Goal: Task Accomplishment & Management: Manage account settings

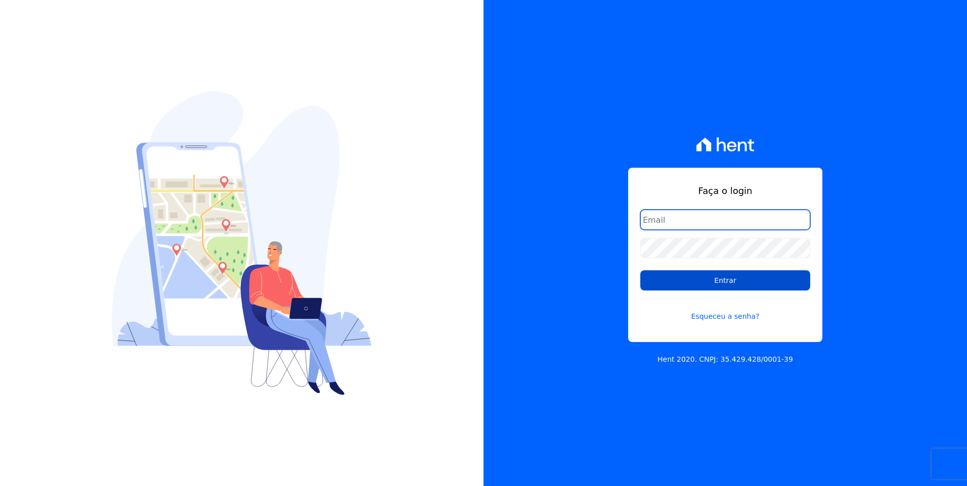
type input "[EMAIL_ADDRESS][DOMAIN_NAME]"
click at [743, 278] on input "Entrar" at bounding box center [725, 281] width 170 height 20
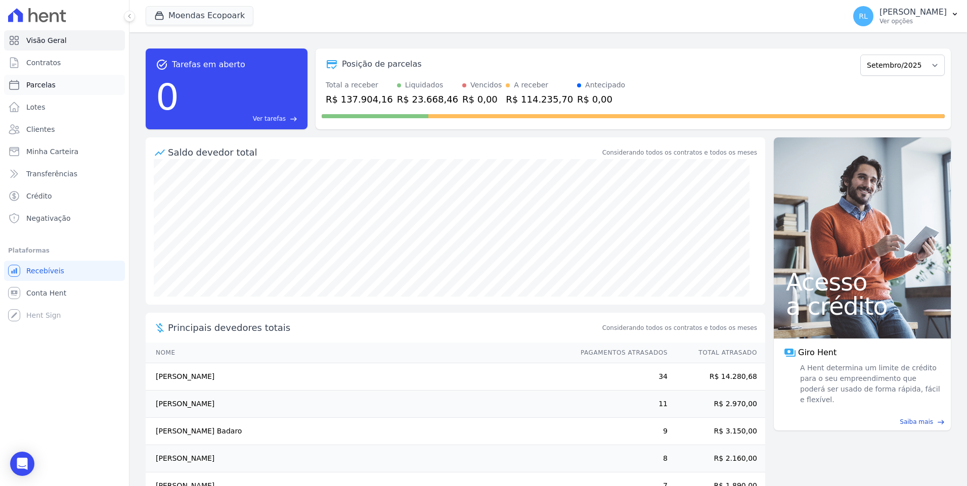
click at [48, 83] on span "Parcelas" at bounding box center [40, 85] width 29 height 10
select select
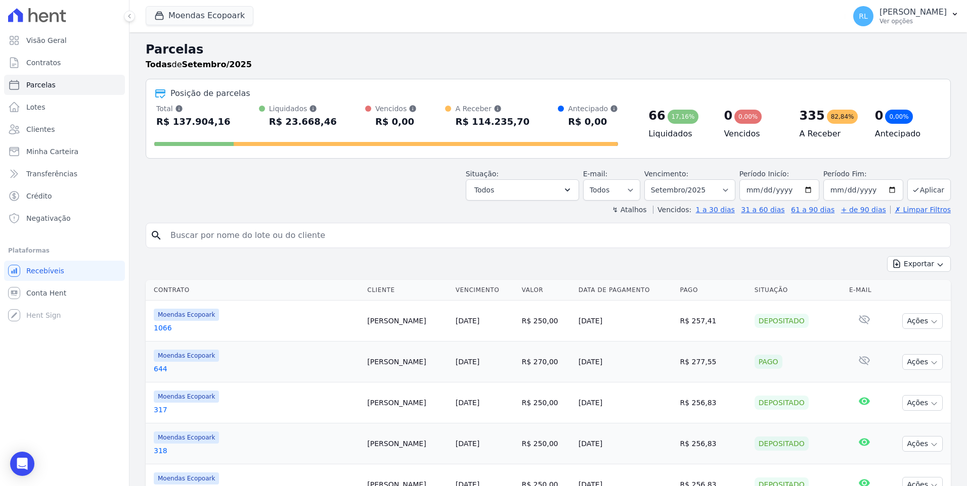
click at [315, 241] on input "search" at bounding box center [555, 236] width 782 height 20
type input "811"
select select
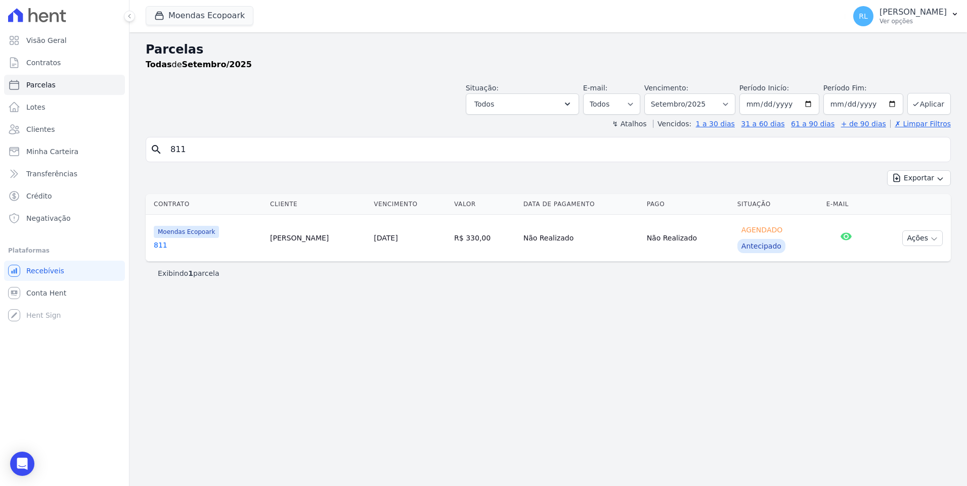
click at [162, 249] on link "811" at bounding box center [208, 245] width 108 height 10
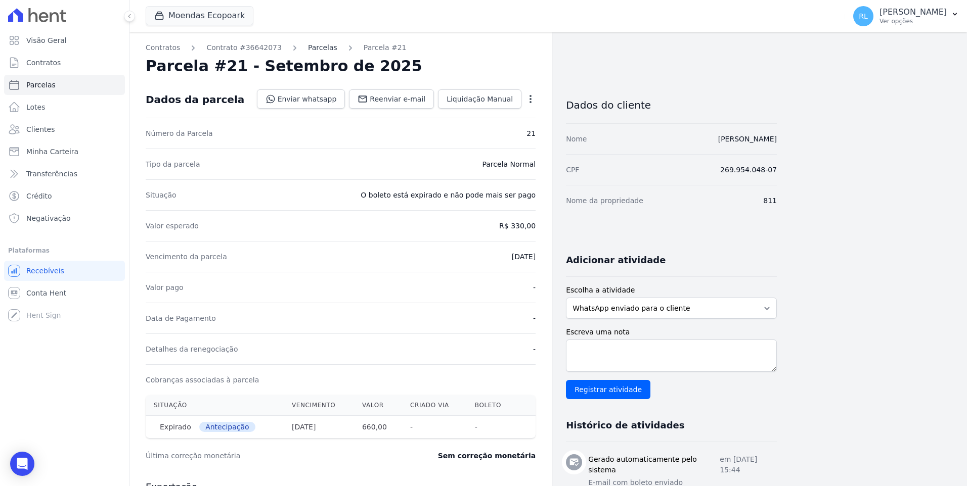
click at [314, 53] on link "Parcelas" at bounding box center [322, 47] width 29 height 11
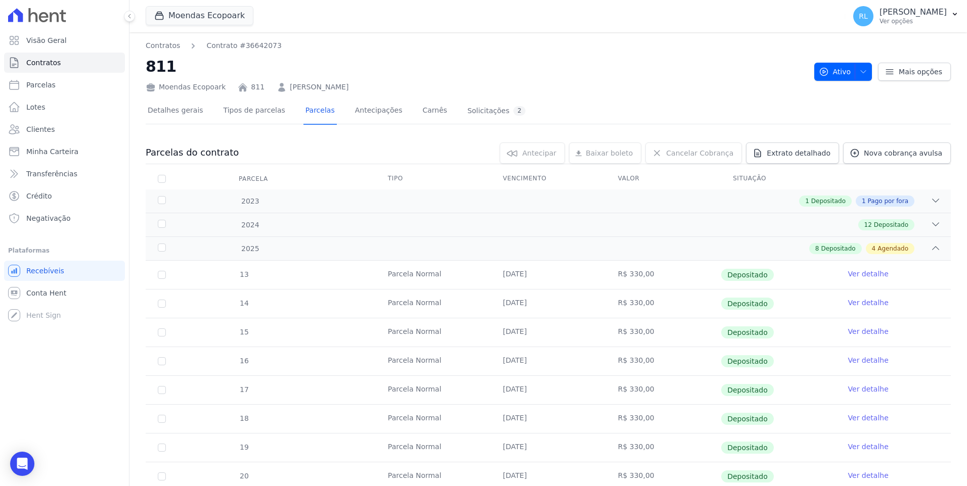
scroll to position [317, 0]
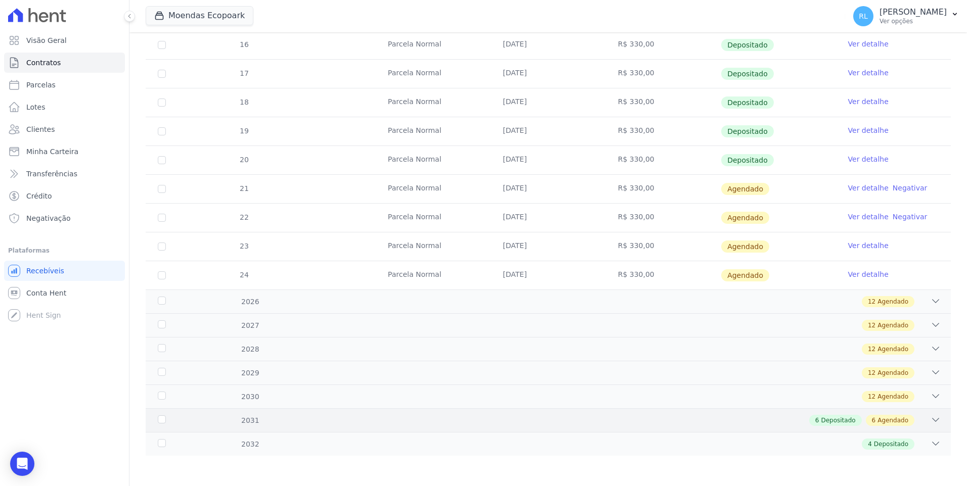
click at [932, 420] on icon at bounding box center [935, 420] width 7 height 3
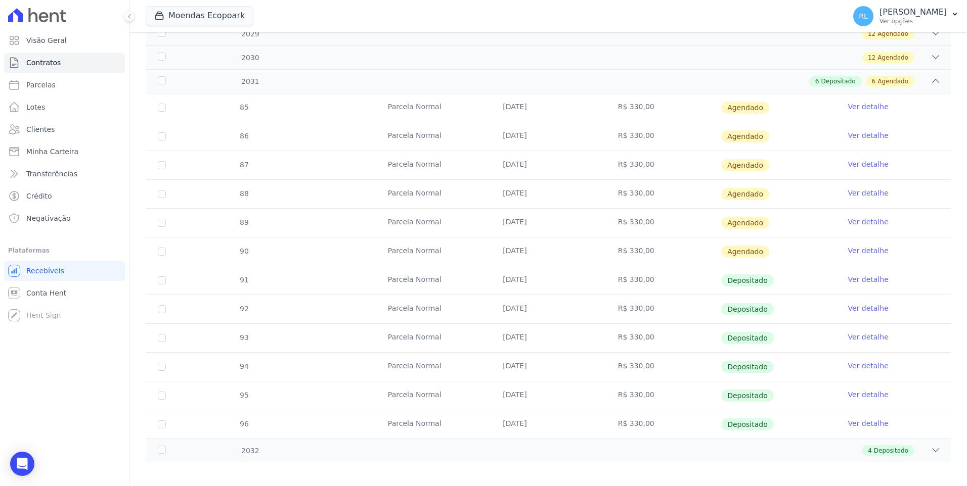
scroll to position [662, 0]
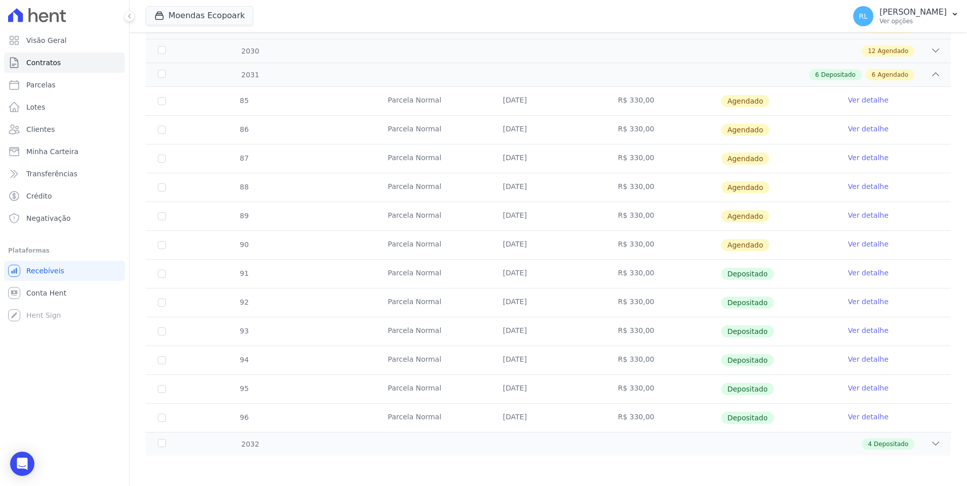
click at [865, 214] on link "Ver detalhe" at bounding box center [868, 215] width 40 height 10
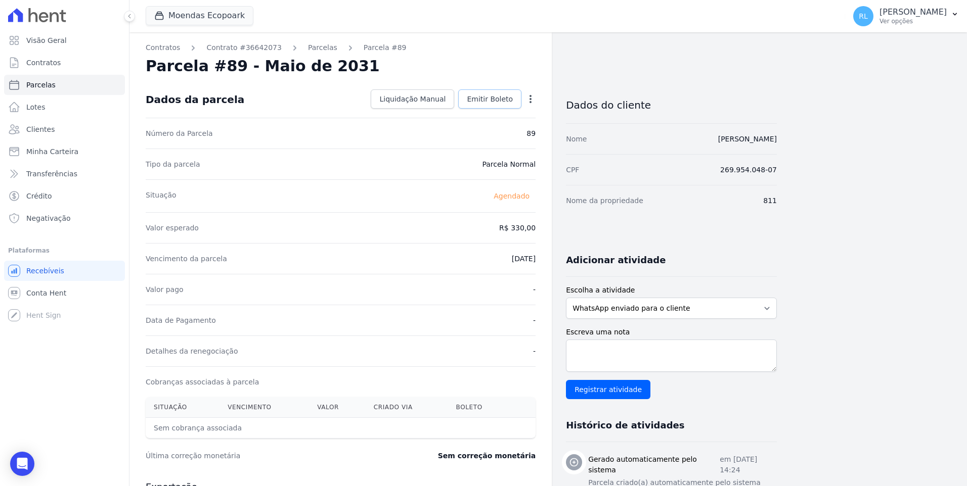
click at [505, 100] on span "Emitir Boleto" at bounding box center [490, 99] width 46 height 10
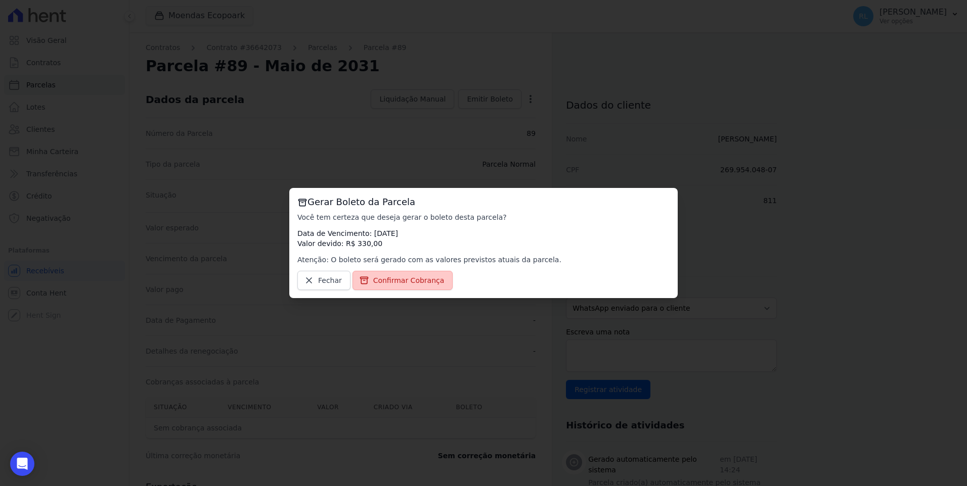
click at [408, 281] on span "Confirmar Cobrança" at bounding box center [408, 281] width 71 height 10
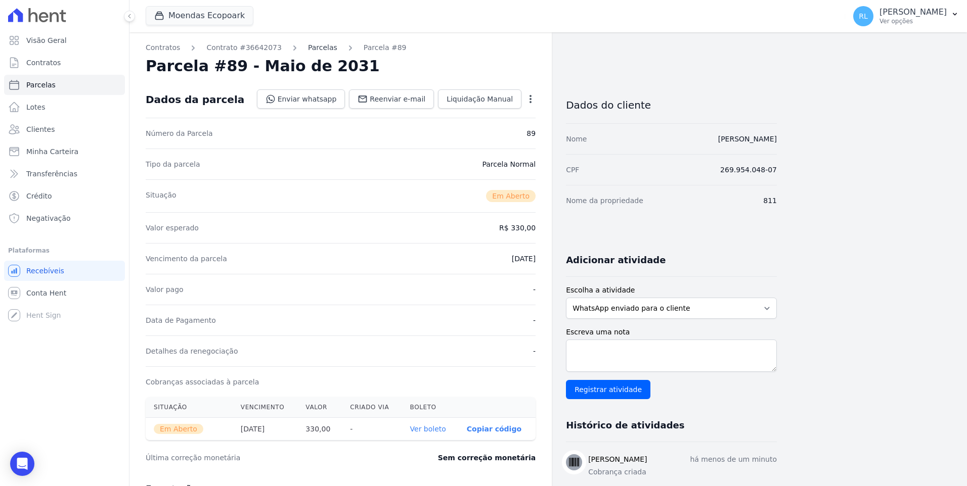
click at [308, 47] on link "Parcelas" at bounding box center [322, 47] width 29 height 11
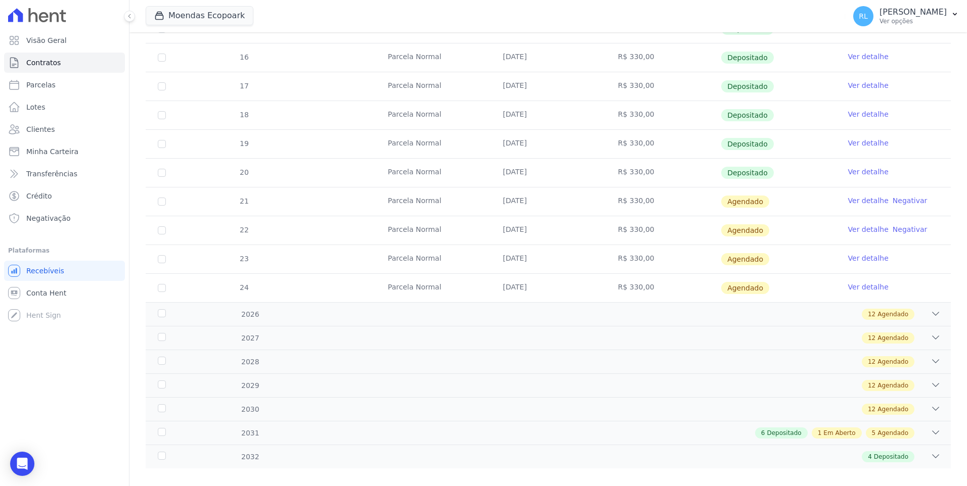
scroll to position [317, 0]
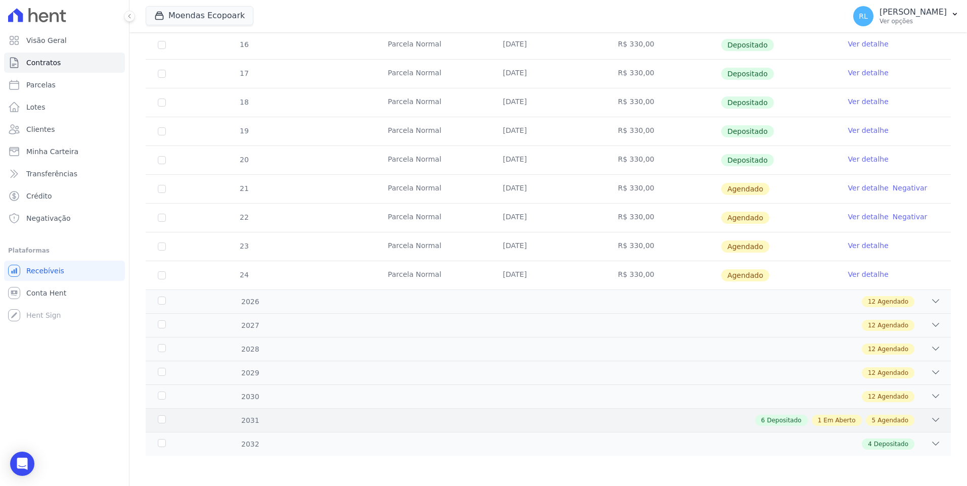
click at [930, 420] on icon at bounding box center [935, 420] width 10 height 10
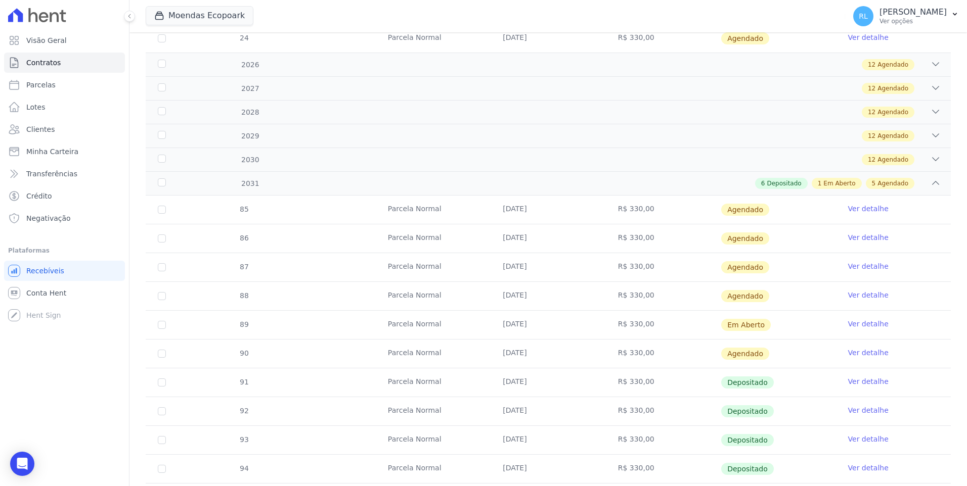
scroll to position [620, 0]
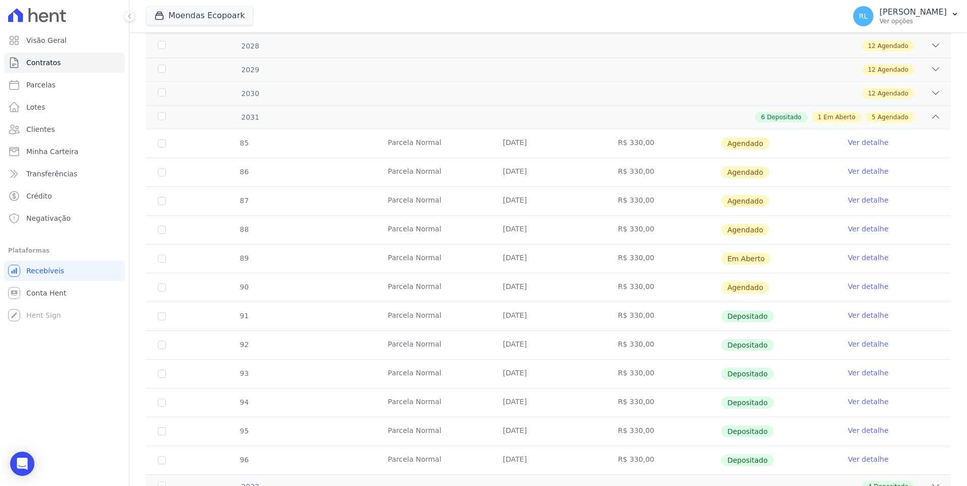
click at [855, 287] on link "Ver detalhe" at bounding box center [868, 287] width 40 height 10
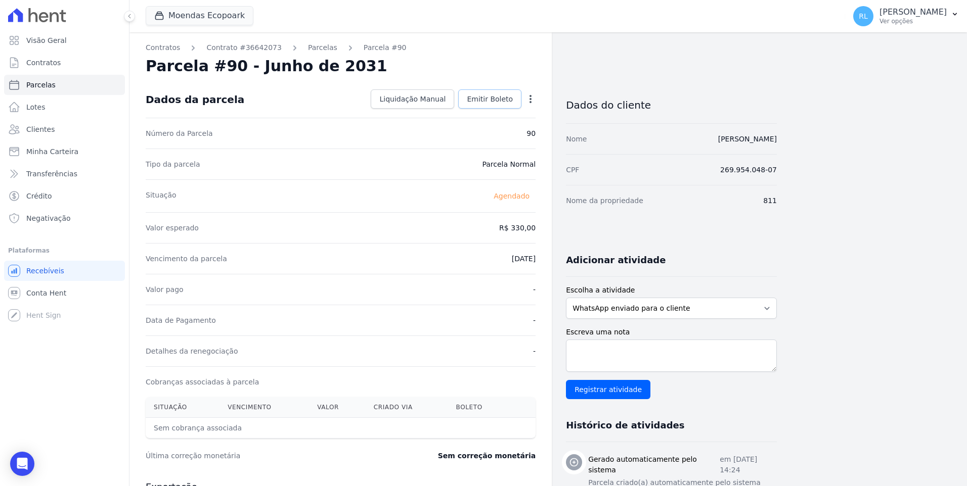
click at [473, 100] on span "Emitir Boleto" at bounding box center [490, 99] width 46 height 10
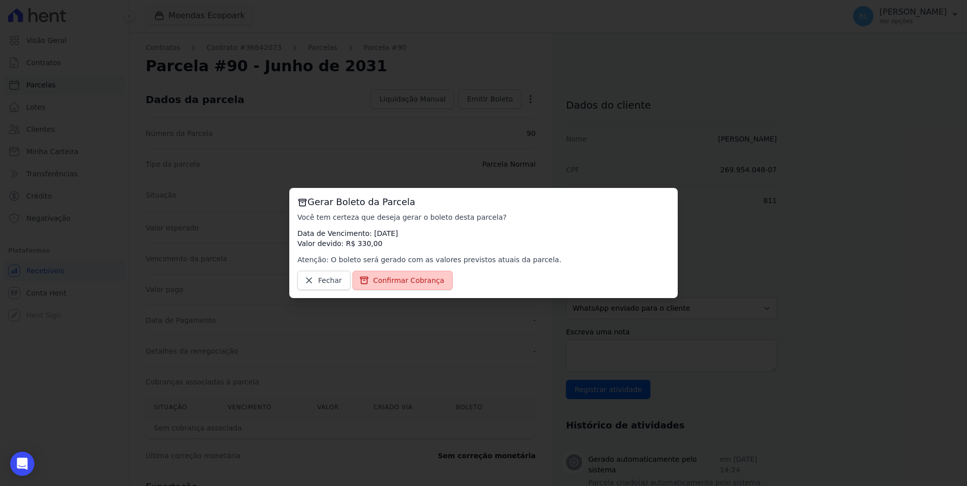
click at [396, 274] on link "Confirmar Cobrança" at bounding box center [402, 280] width 101 height 19
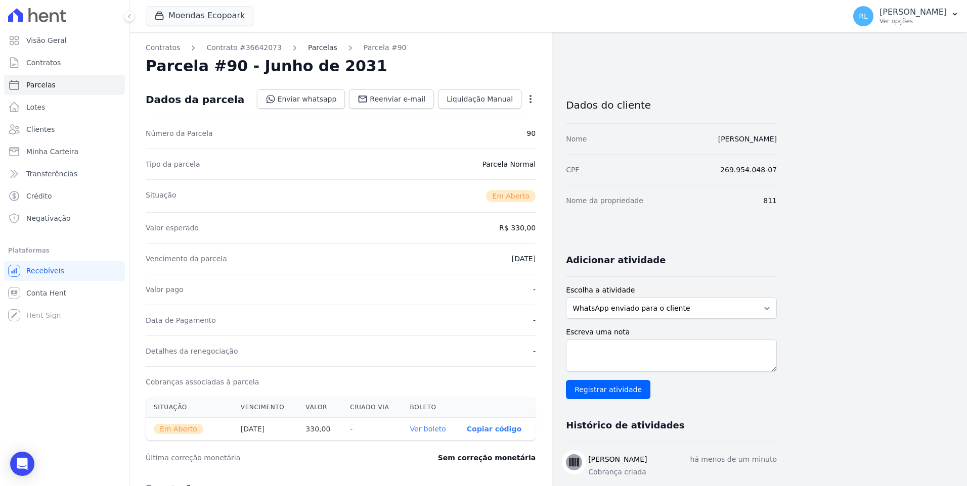
click at [308, 52] on link "Parcelas" at bounding box center [322, 47] width 29 height 11
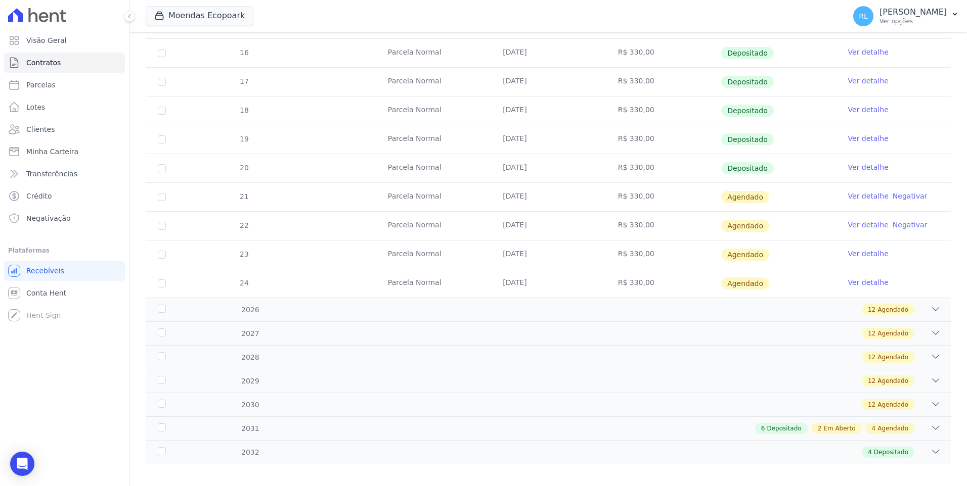
scroll to position [317, 0]
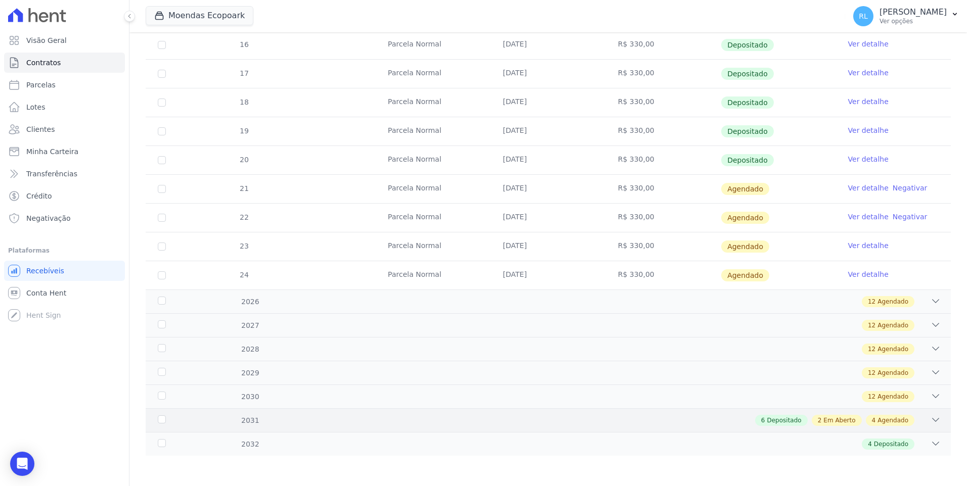
click at [930, 425] on icon at bounding box center [935, 420] width 10 height 10
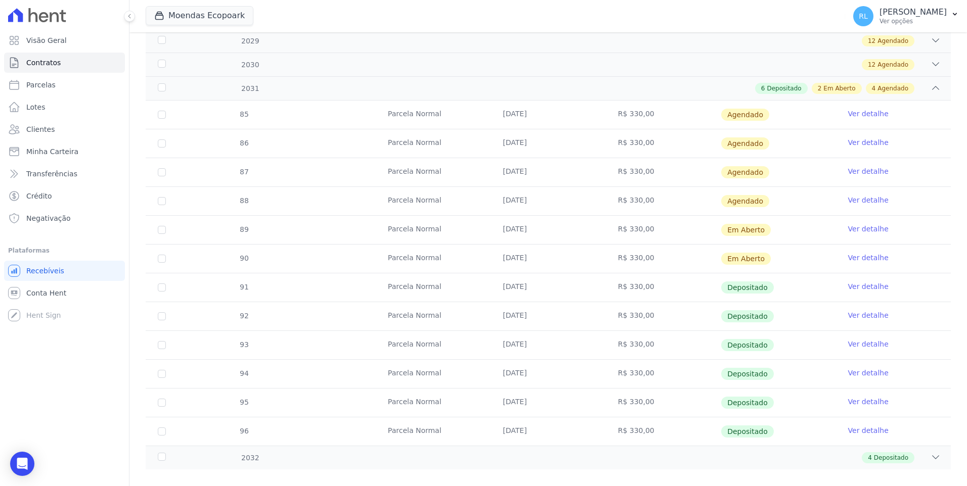
scroll to position [662, 0]
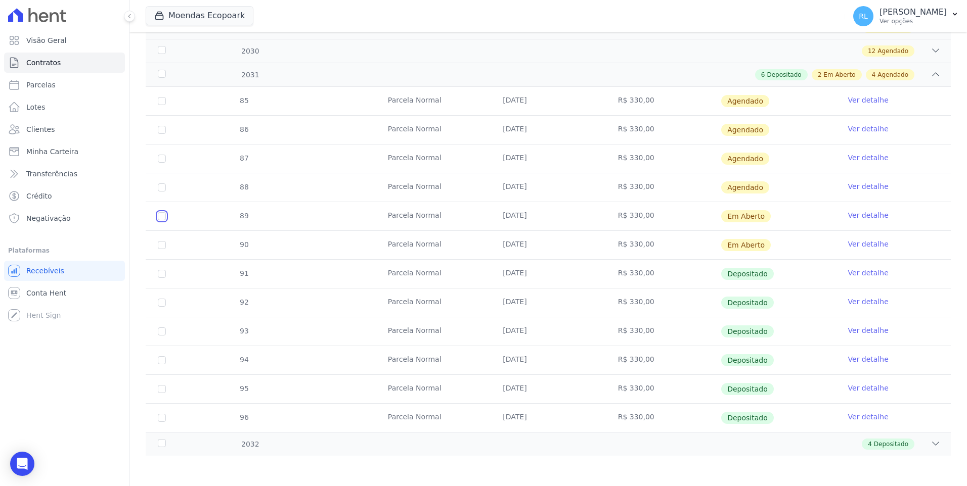
click at [164, 217] on input "checkbox" at bounding box center [162, 216] width 8 height 8
checkbox input "true"
click at [164, 246] on input "checkbox" at bounding box center [162, 245] width 8 height 8
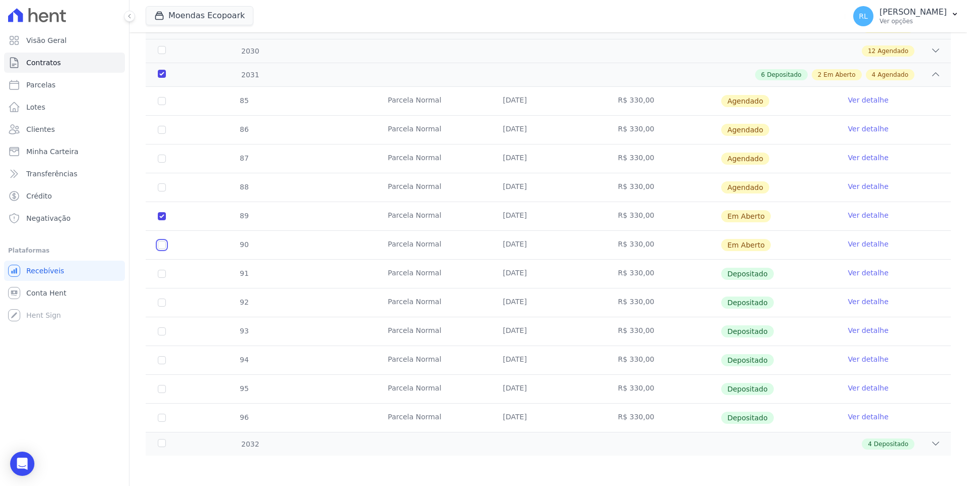
checkbox input "true"
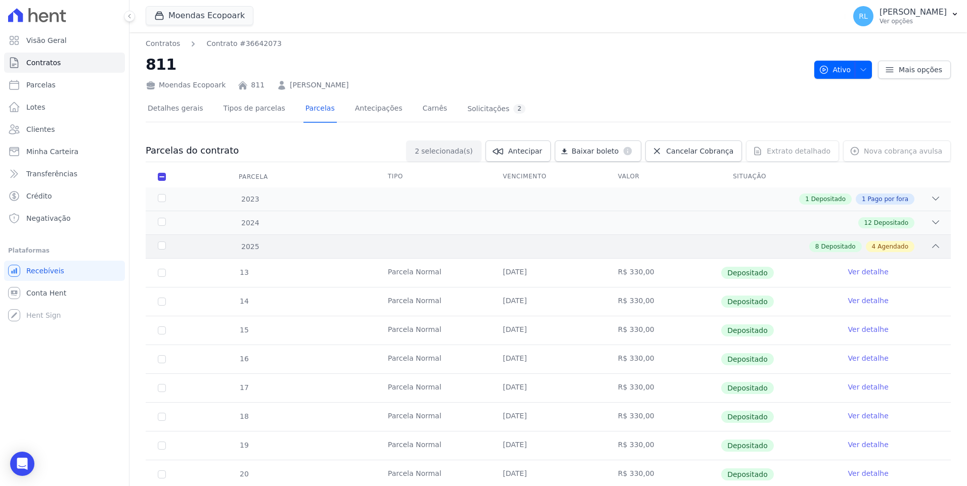
scroll to position [0, 0]
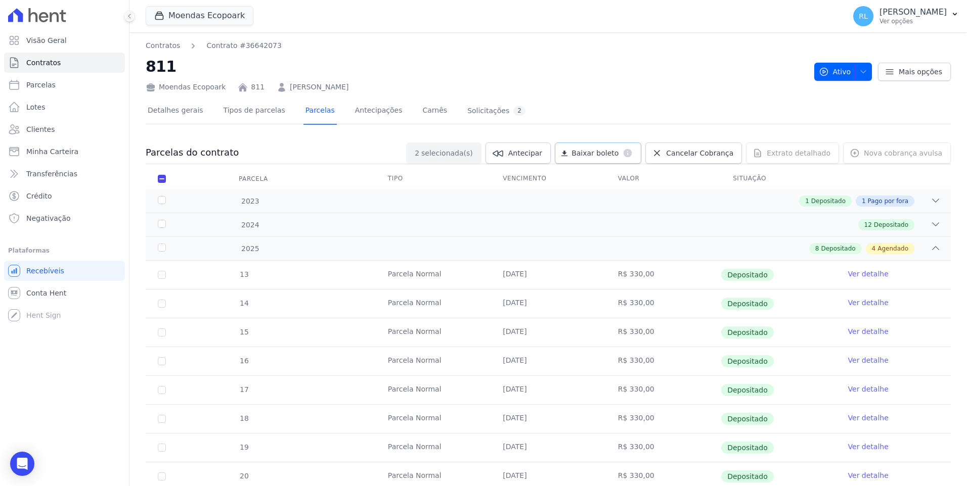
click at [618, 154] on span "Baixar boleto" at bounding box center [594, 153] width 47 height 10
click at [65, 151] on span "Minha Carteira" at bounding box center [52, 152] width 52 height 10
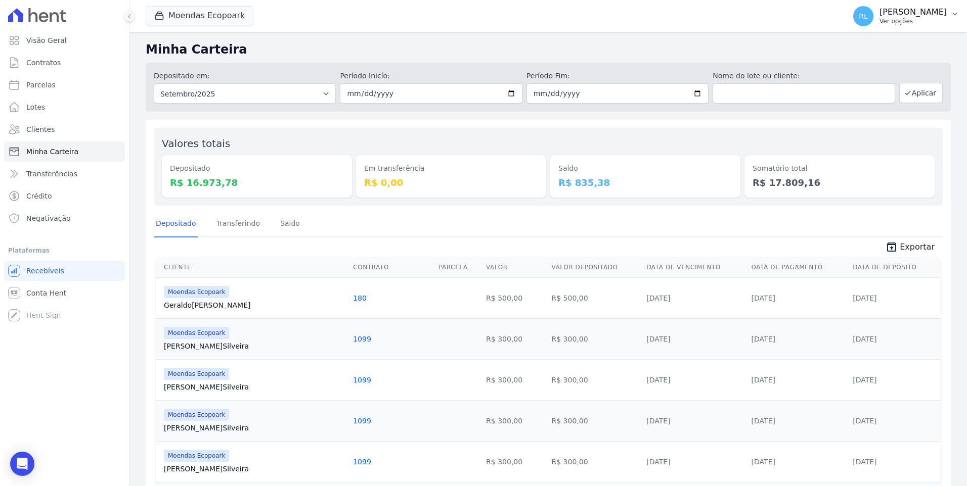
click at [954, 18] on icon "button" at bounding box center [955, 14] width 8 height 8
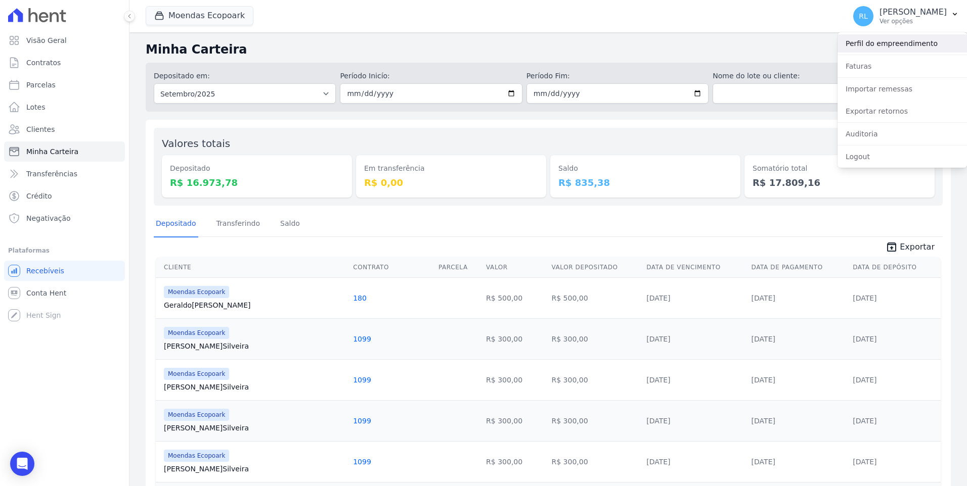
click at [890, 41] on link "Perfil do empreendimento" at bounding box center [901, 43] width 129 height 18
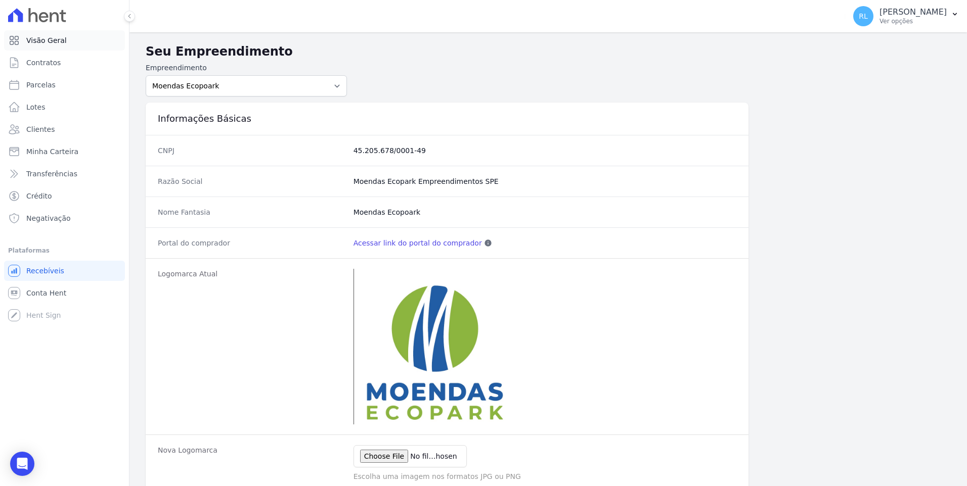
click at [51, 43] on span "Visão Geral" at bounding box center [46, 40] width 40 height 10
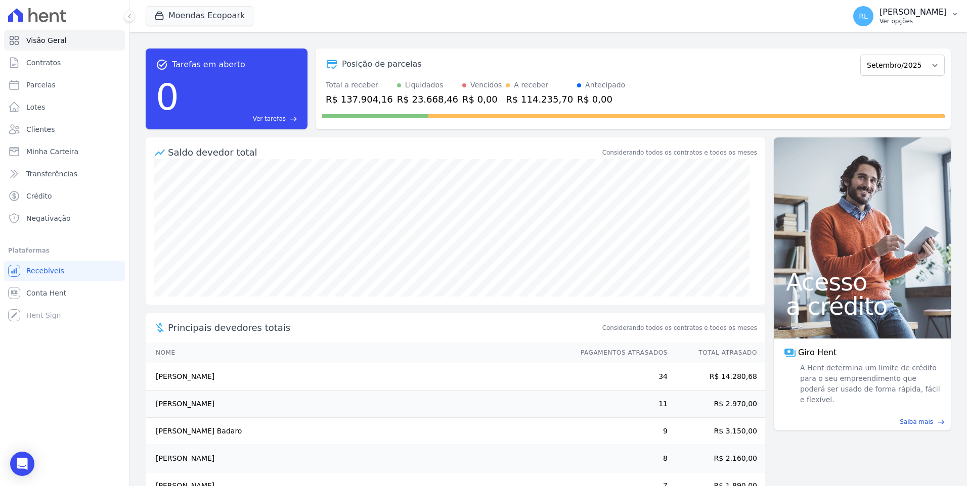
click at [953, 19] on button "RL [PERSON_NAME] Ver opções" at bounding box center [906, 16] width 122 height 28
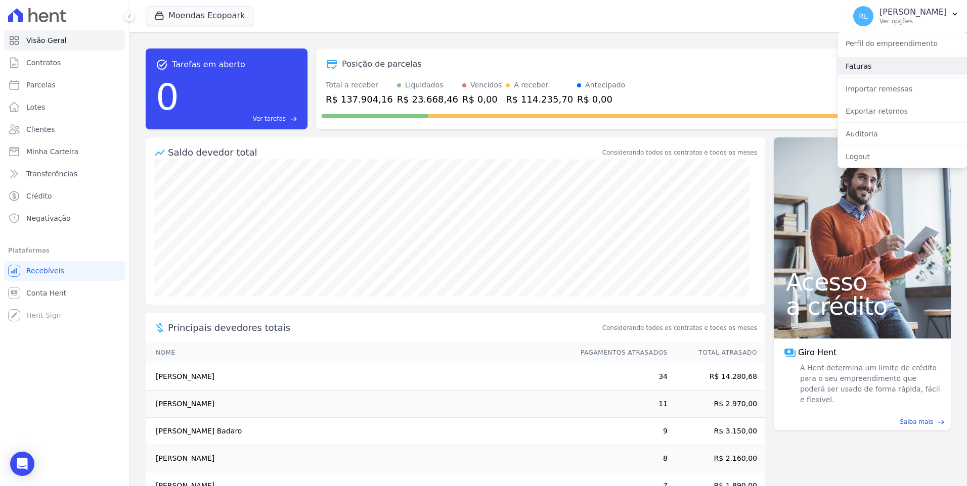
click at [860, 65] on link "Faturas" at bounding box center [901, 66] width 129 height 18
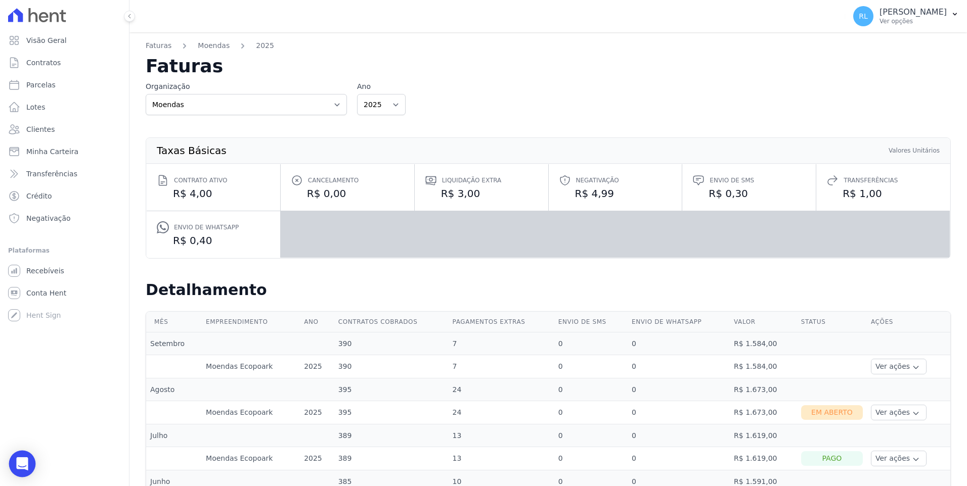
click at [21, 467] on icon "Open Intercom Messenger" at bounding box center [22, 464] width 13 height 13
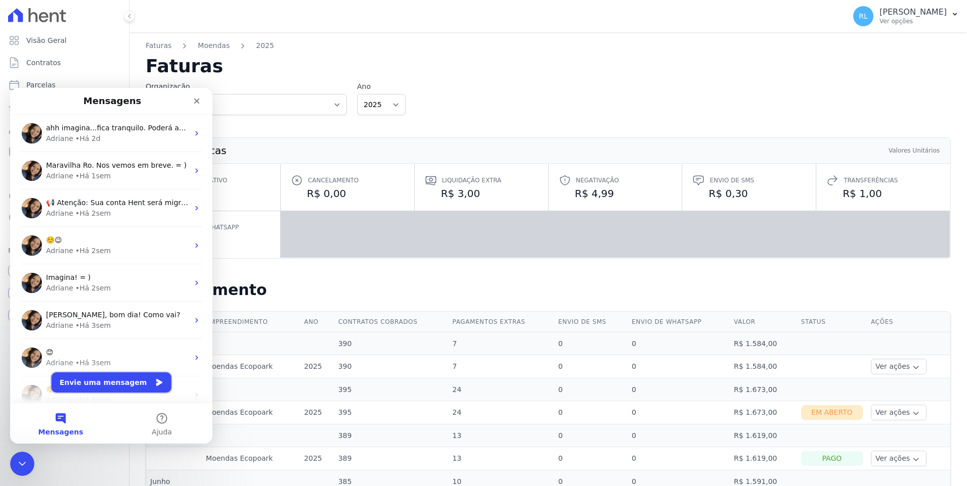
click at [105, 389] on button "Envie uma mensagem" at bounding box center [112, 383] width 120 height 20
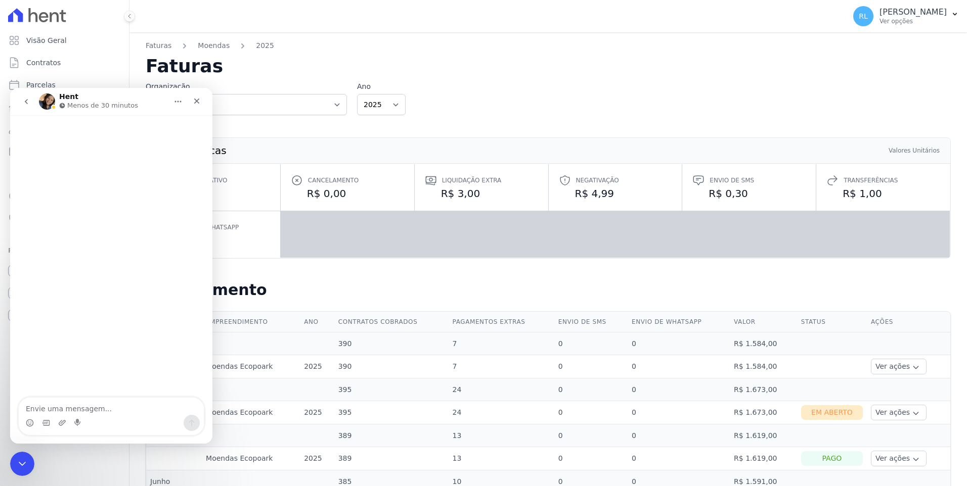
click at [96, 413] on textarea "Envie uma mensagem..." at bounding box center [111, 406] width 185 height 17
type textarea "Bom dia"
click at [21, 461] on icon "Encerramento do Messenger da Intercom" at bounding box center [21, 463] width 12 height 12
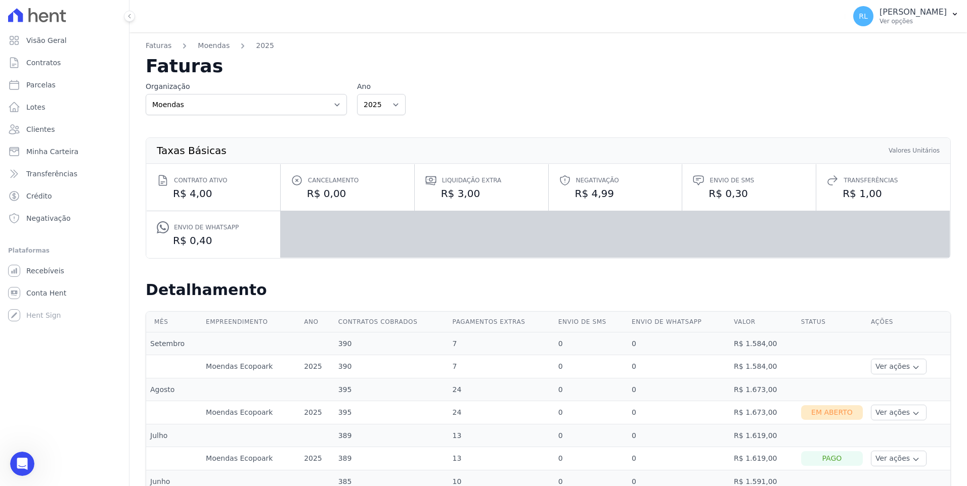
click at [161, 184] on icon at bounding box center [163, 180] width 8 height 10
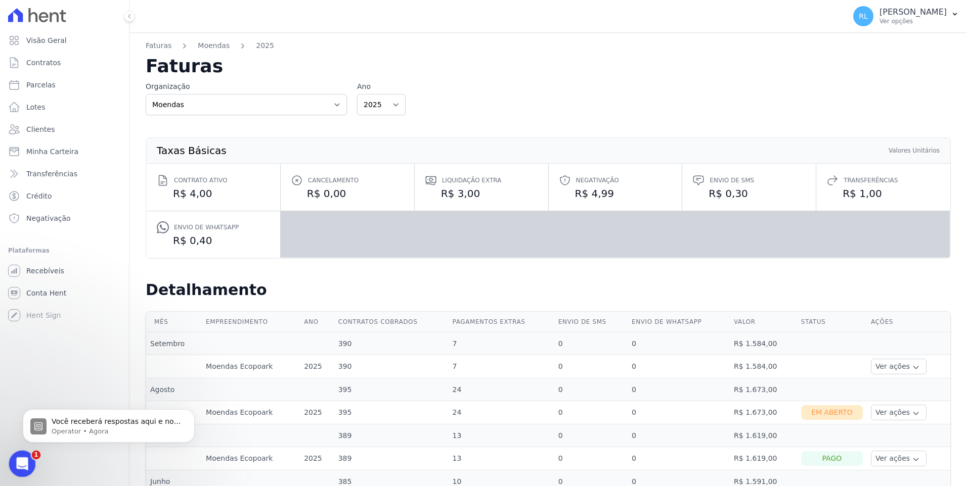
click at [28, 457] on div "Abertura do Messenger da Intercom" at bounding box center [20, 462] width 33 height 33
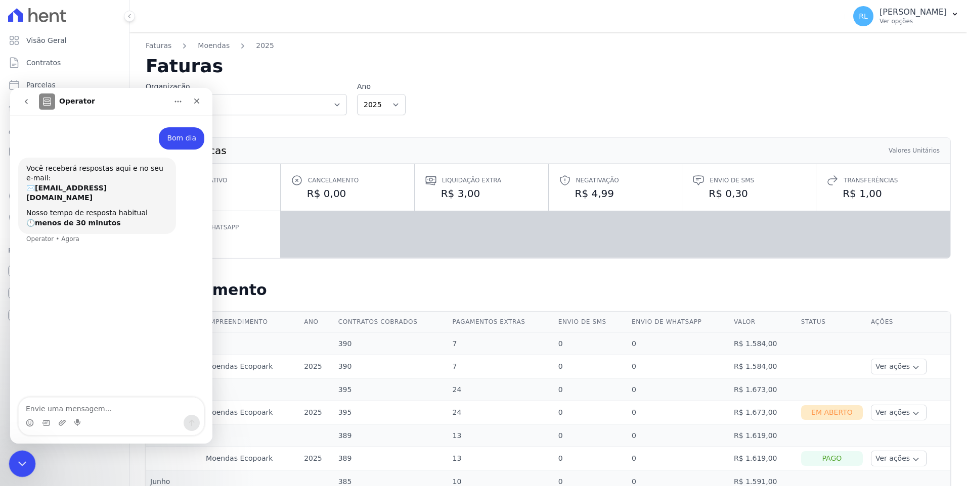
click at [25, 457] on icon "Encerramento do Messenger da Intercom" at bounding box center [21, 463] width 12 height 12
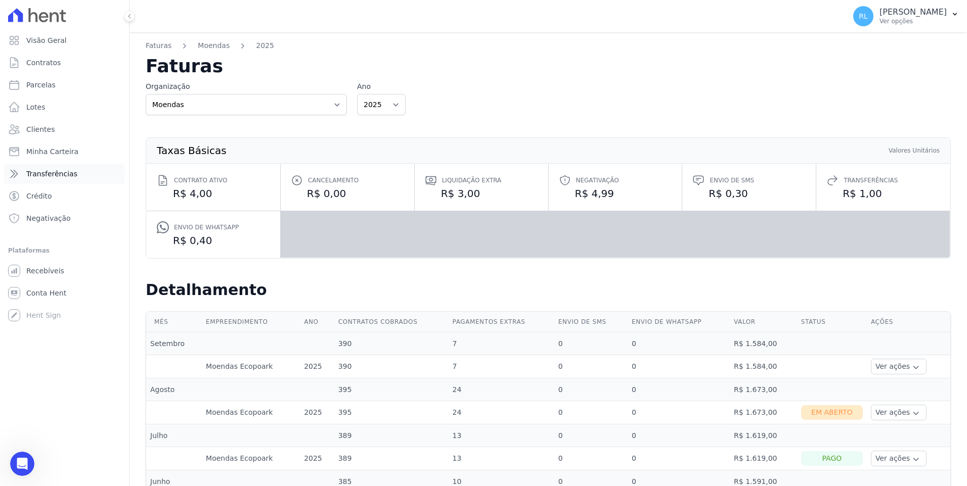
click at [55, 177] on span "Transferências" at bounding box center [51, 174] width 51 height 10
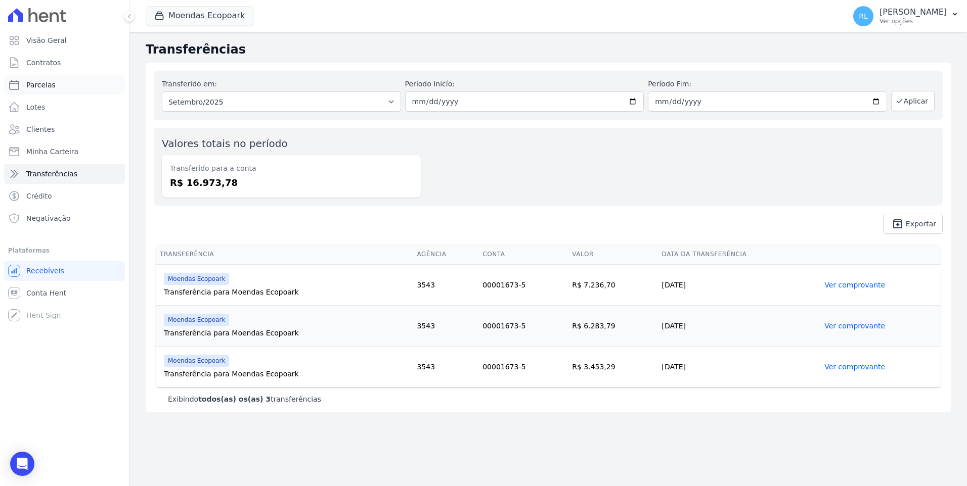
click at [53, 80] on link "Parcelas" at bounding box center [64, 85] width 121 height 20
select select
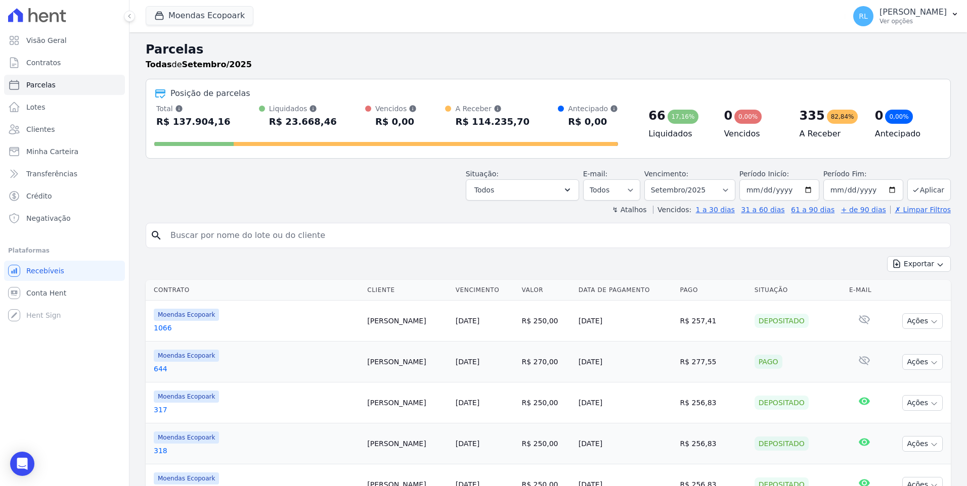
click at [202, 230] on input "search" at bounding box center [555, 236] width 782 height 20
type input "[PERSON_NAME]"
select select
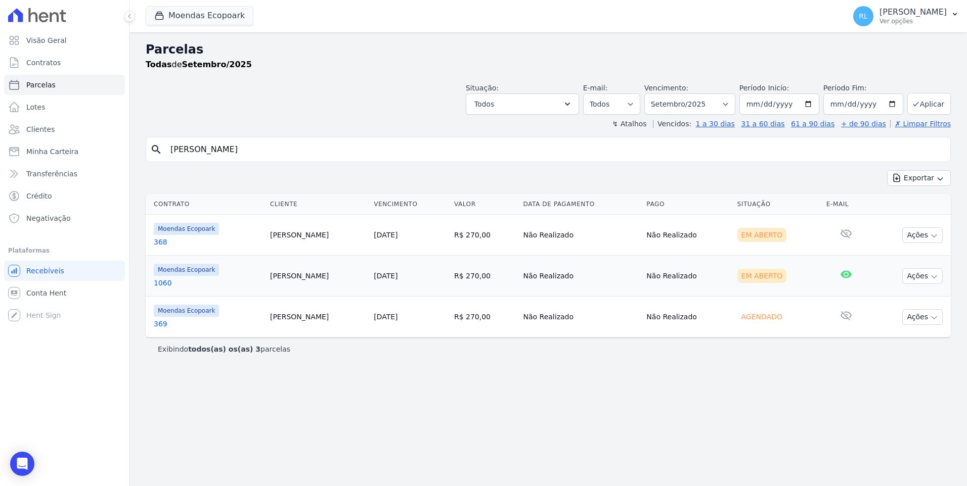
click at [169, 242] on link "368" at bounding box center [208, 242] width 108 height 10
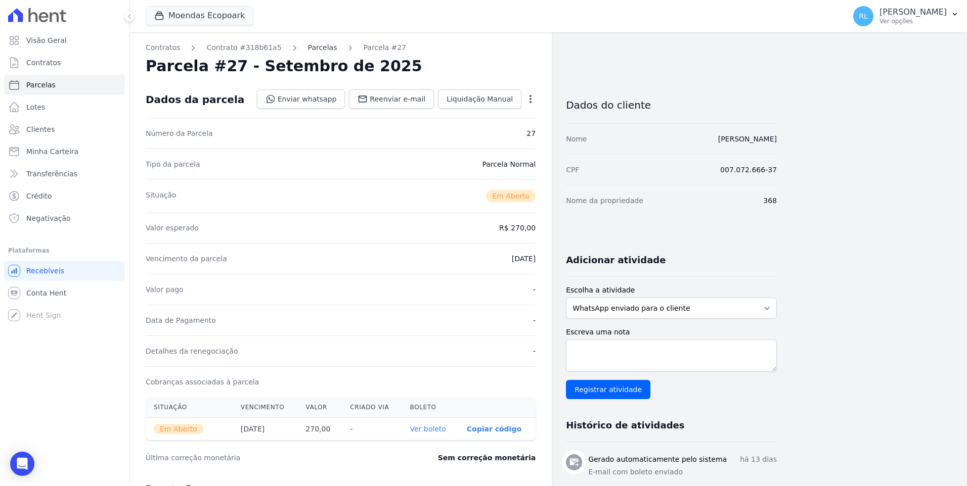
click at [316, 46] on link "Parcelas" at bounding box center [322, 47] width 29 height 11
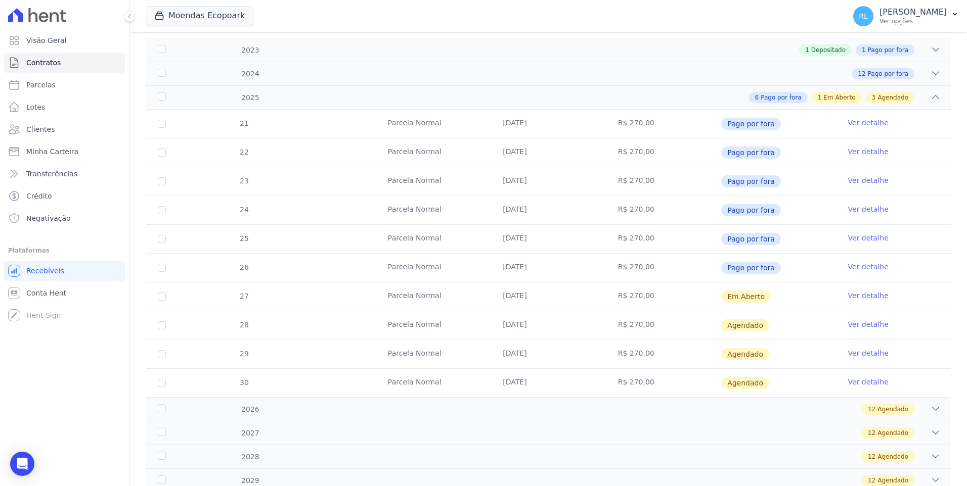
scroll to position [152, 0]
click at [866, 293] on link "Ver detalhe" at bounding box center [868, 295] width 40 height 10
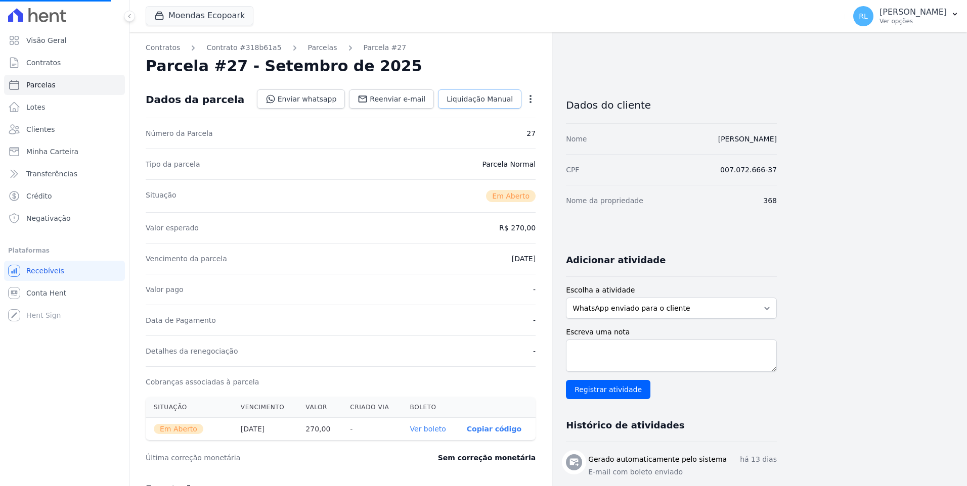
click at [484, 106] on link "Liquidação Manual" at bounding box center [479, 99] width 83 height 19
click at [486, 100] on span "Liquidação Manual" at bounding box center [480, 99] width 66 height 10
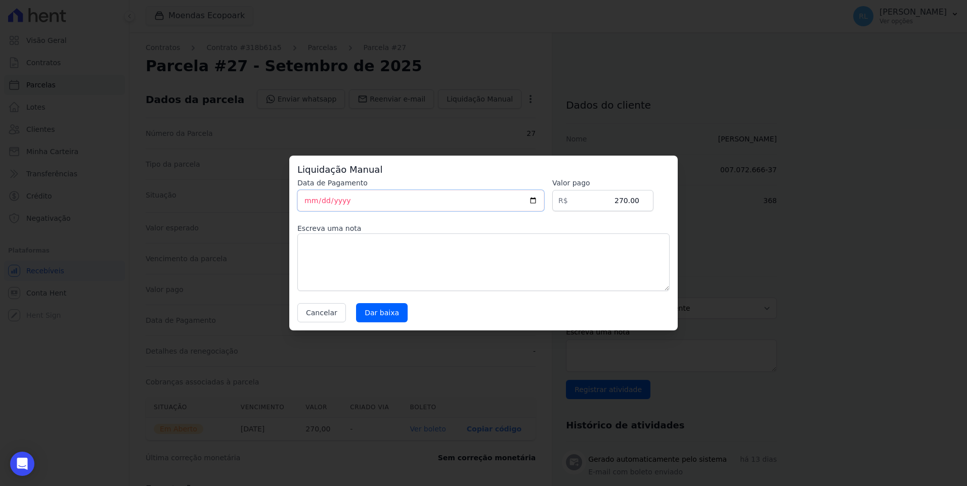
click at [309, 200] on input "[DATE]" at bounding box center [420, 200] width 247 height 21
type input "[DATE]"
click at [318, 257] on textarea at bounding box center [483, 263] width 372 height 58
type textarea "pix"
click at [625, 203] on input "270.00" at bounding box center [602, 200] width 101 height 21
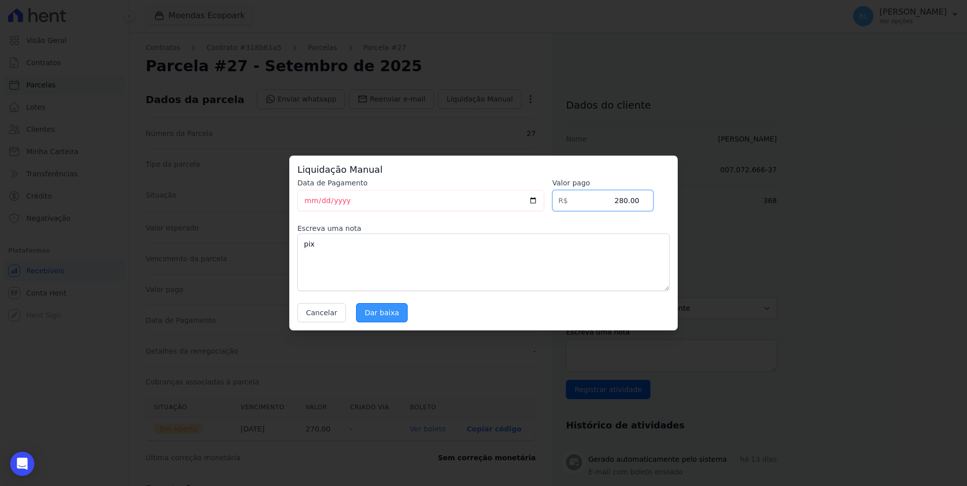
type input "280.00"
click at [356, 316] on input "Dar baixa" at bounding box center [382, 312] width 52 height 19
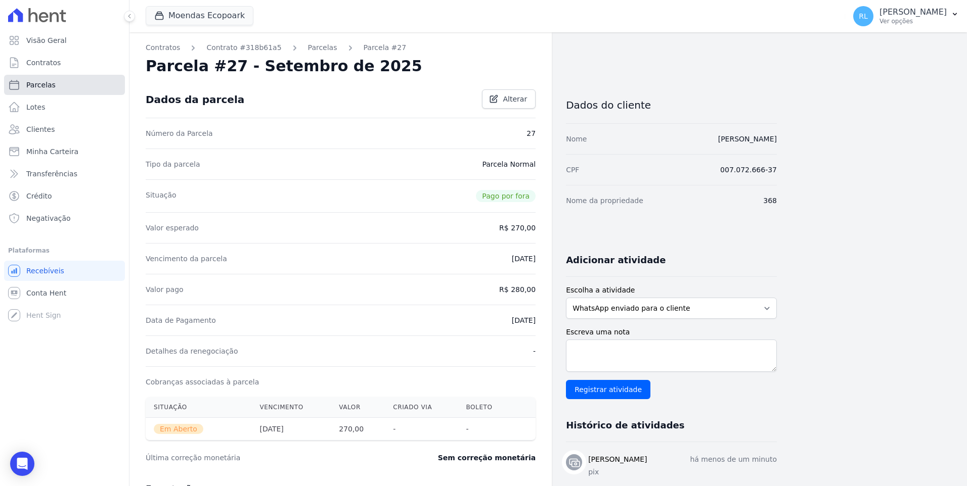
click at [50, 87] on span "Parcelas" at bounding box center [40, 85] width 29 height 10
select select
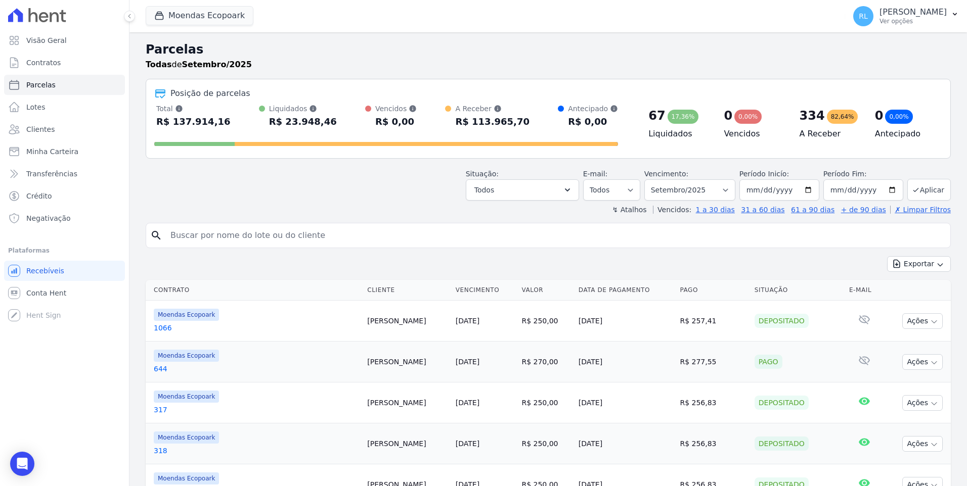
click at [219, 238] on input "search" at bounding box center [555, 236] width 782 height 20
type input "369"
select select
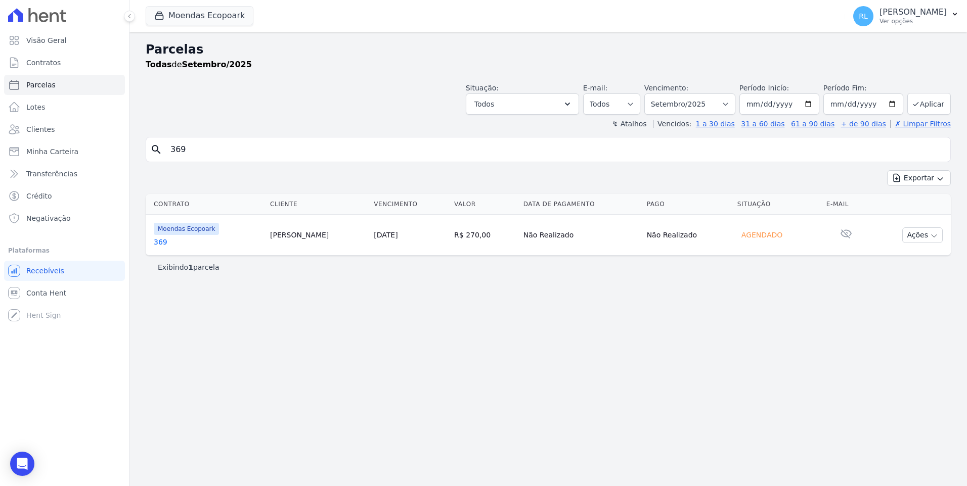
click at [166, 244] on link "369" at bounding box center [208, 242] width 108 height 10
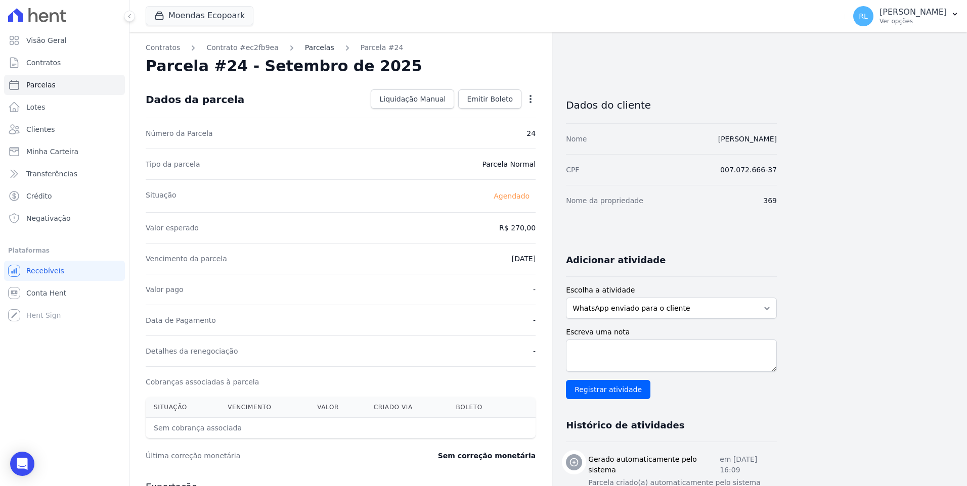
click at [312, 48] on link "Parcelas" at bounding box center [319, 47] width 29 height 11
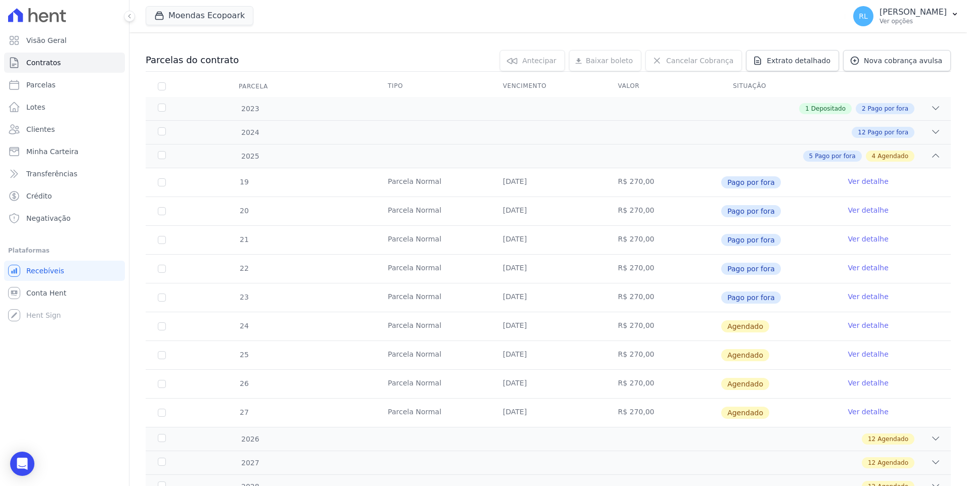
scroll to position [101, 0]
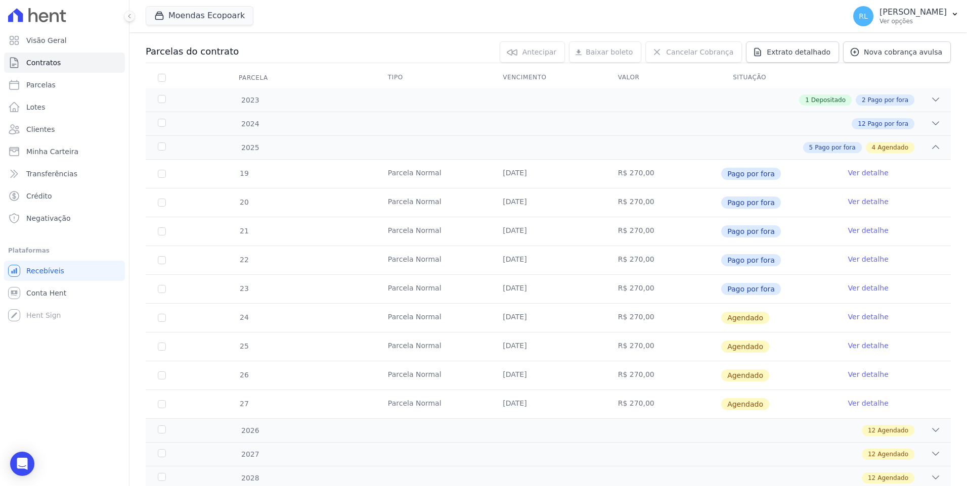
click at [855, 318] on link "Ver detalhe" at bounding box center [868, 317] width 40 height 10
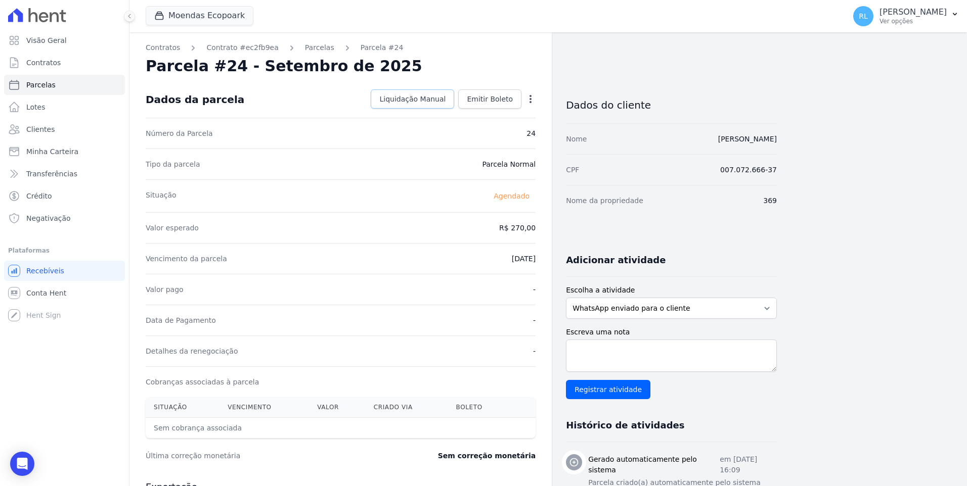
click at [446, 100] on span "Liquidação Manual" at bounding box center [412, 99] width 66 height 10
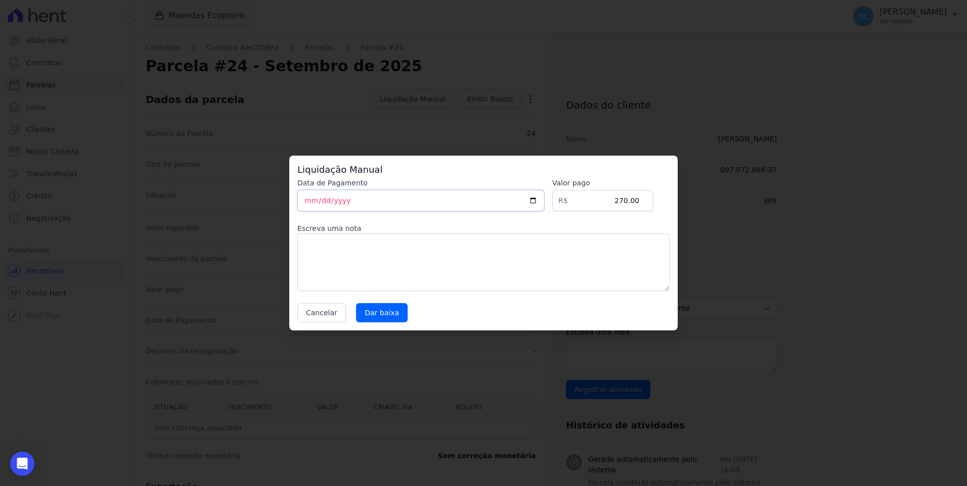
click at [307, 200] on input "[DATE]" at bounding box center [420, 200] width 247 height 21
type input "[DATE]"
click at [624, 205] on input "270.00" at bounding box center [602, 200] width 101 height 21
type input "280.00"
click at [336, 255] on textarea at bounding box center [483, 263] width 372 height 58
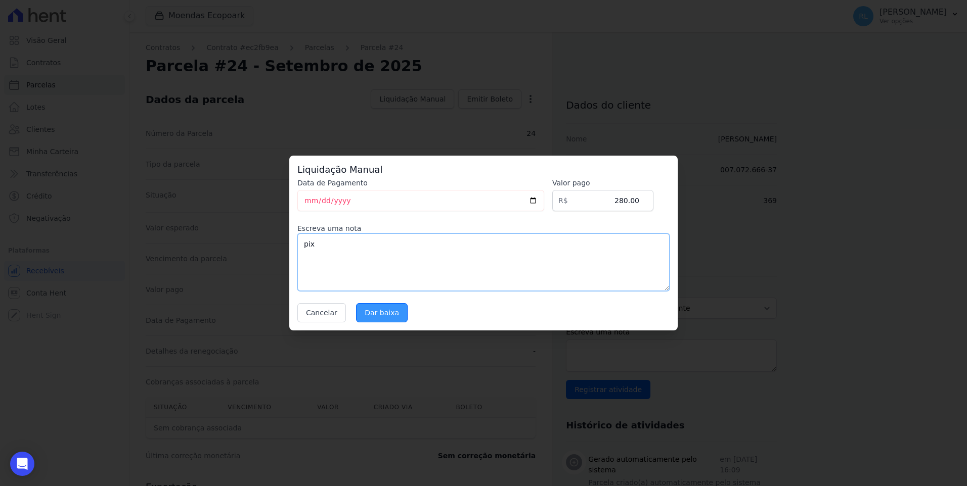
type textarea "pix"
click at [380, 321] on input "Dar baixa" at bounding box center [382, 312] width 52 height 19
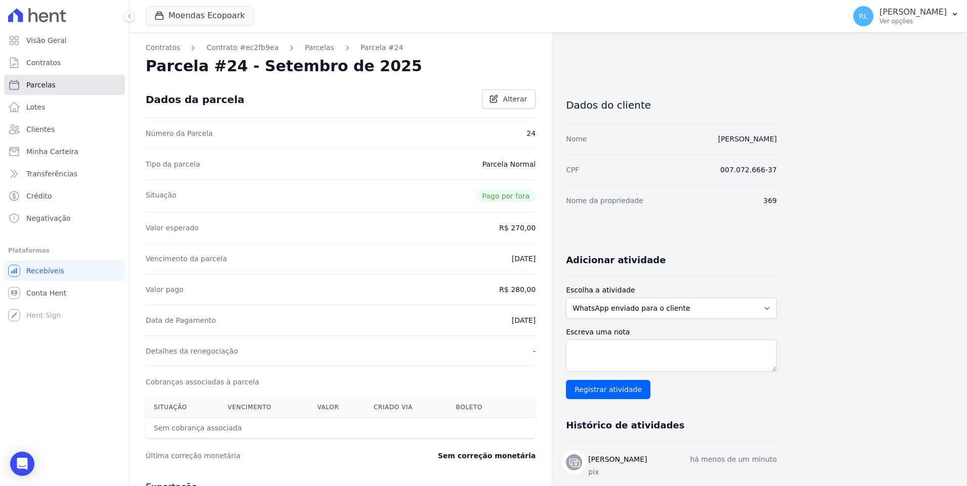
click at [60, 81] on link "Parcelas" at bounding box center [64, 85] width 121 height 20
select select
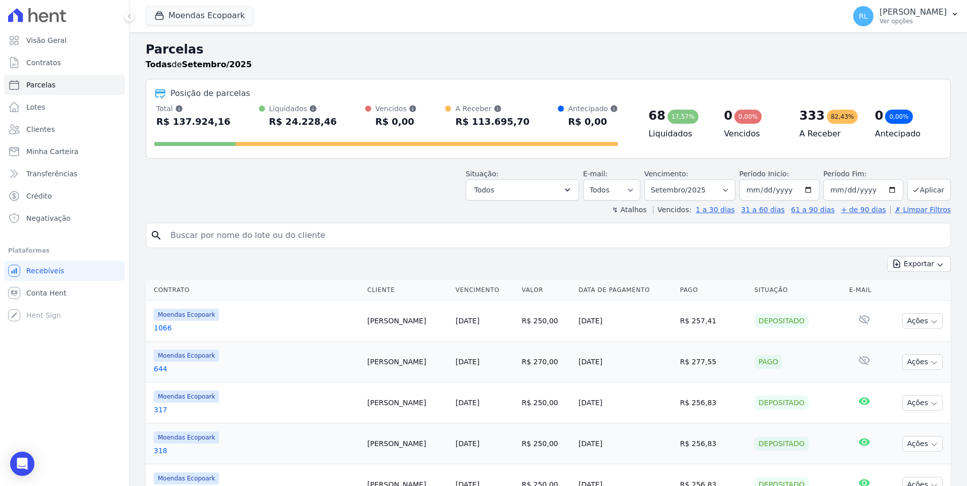
click at [238, 244] on input "search" at bounding box center [555, 236] width 782 height 20
type input "[PERSON_NAME]"
select select
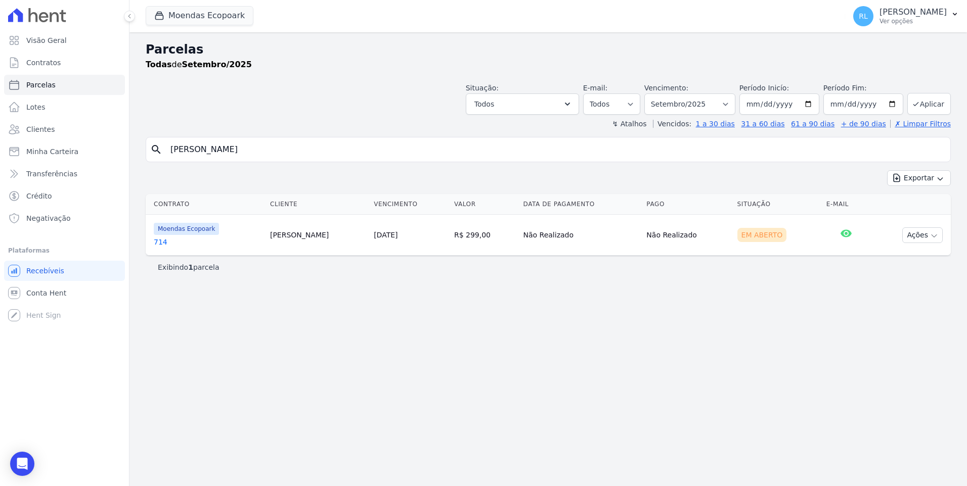
click at [165, 242] on link "714" at bounding box center [208, 242] width 108 height 10
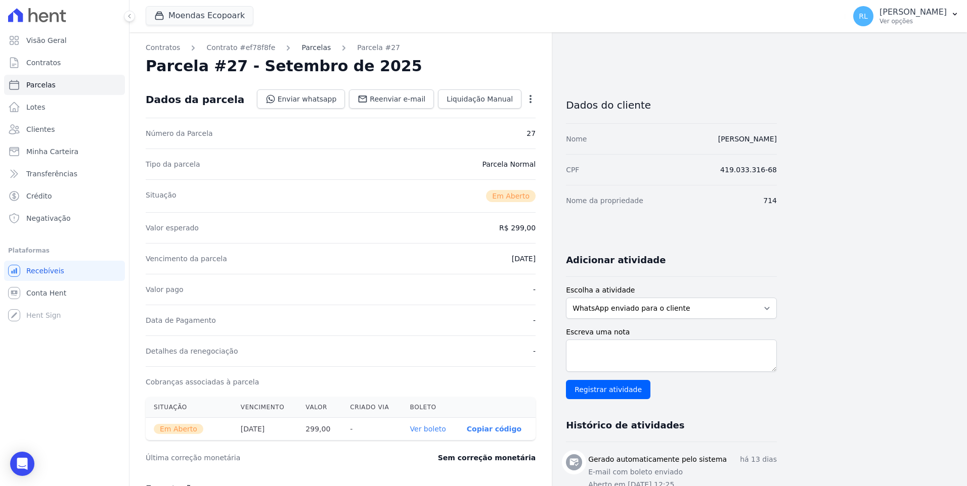
click at [305, 47] on link "Parcelas" at bounding box center [315, 47] width 29 height 11
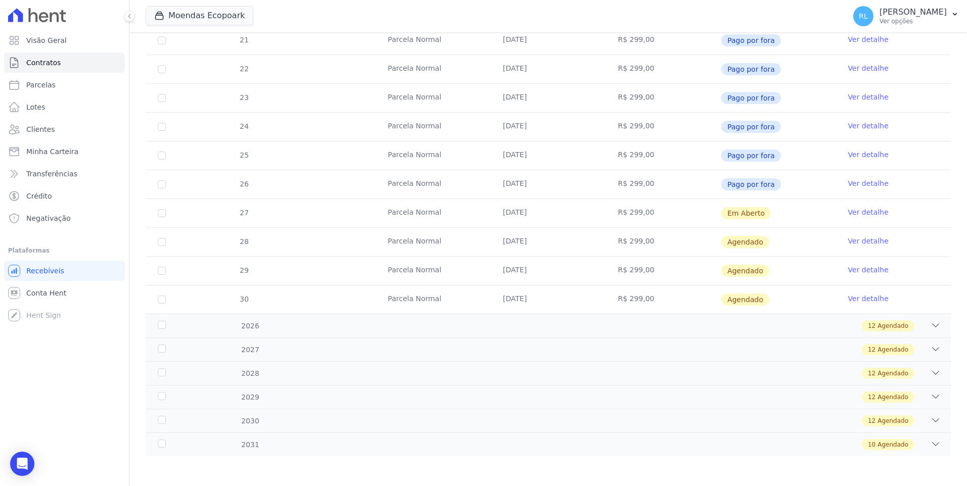
scroll to position [293, 0]
click at [862, 212] on link "Ver detalhe" at bounding box center [868, 212] width 40 height 10
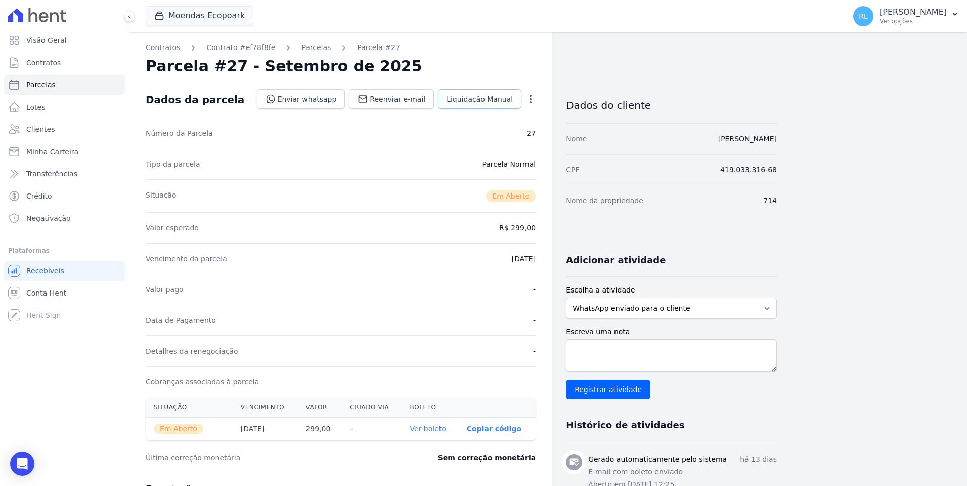
click at [472, 99] on span "Liquidação Manual" at bounding box center [480, 99] width 66 height 10
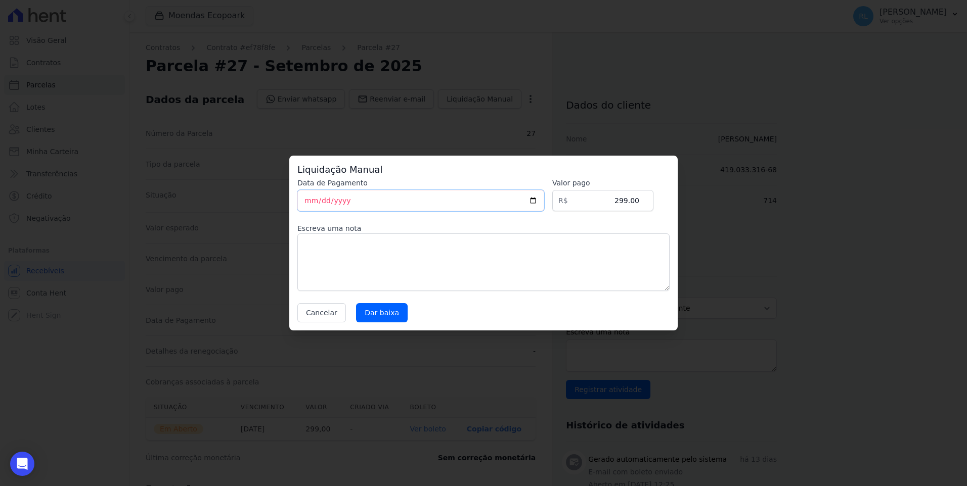
click at [309, 203] on input "[DATE]" at bounding box center [420, 200] width 247 height 21
type input "[DATE]"
click at [372, 308] on input "Dar baixa" at bounding box center [382, 312] width 52 height 19
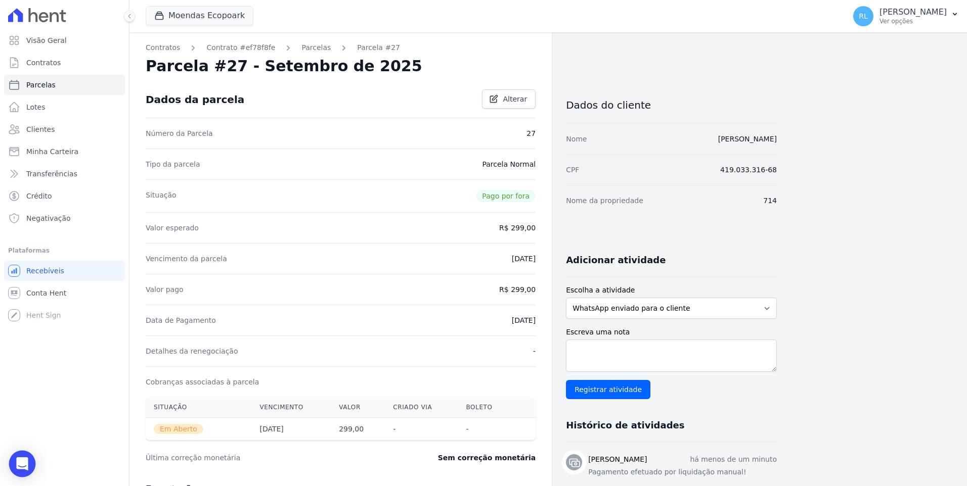
click at [19, 461] on icon "Open Intercom Messenger" at bounding box center [22, 464] width 12 height 13
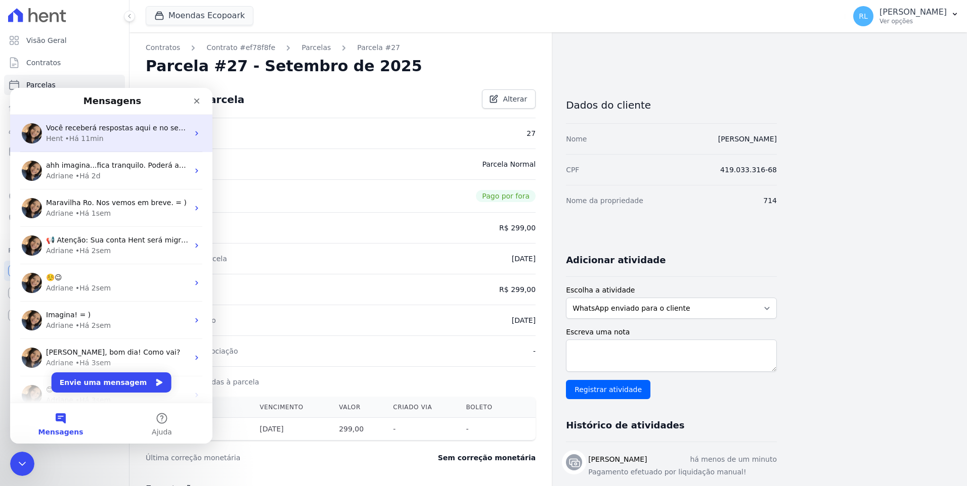
click at [130, 132] on span "Você receberá respostas aqui e no seu e-mail: ✉️ [EMAIL_ADDRESS][DOMAIN_NAME] N…" at bounding box center [303, 128] width 514 height 8
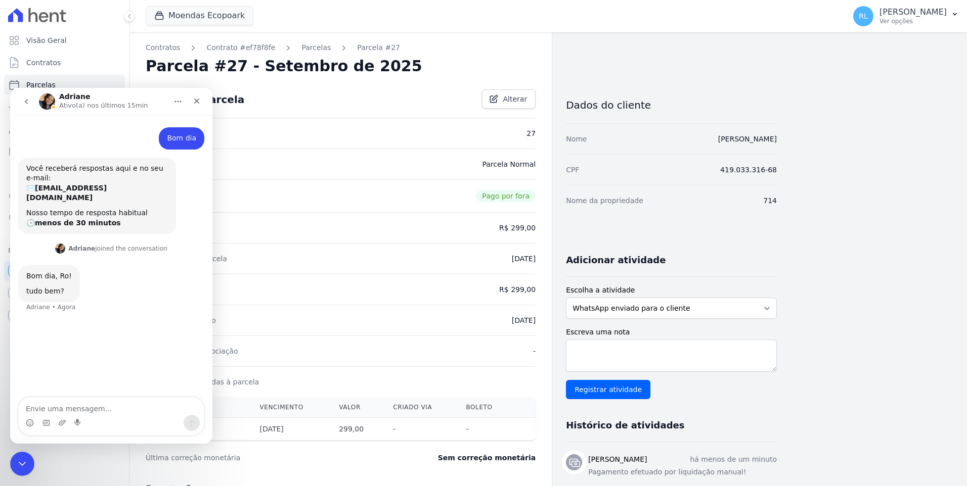
click at [99, 416] on div "Messenger da Intercom" at bounding box center [111, 423] width 185 height 16
click at [100, 410] on textarea "Envie uma mensagem..." at bounding box center [111, 406] width 185 height 17
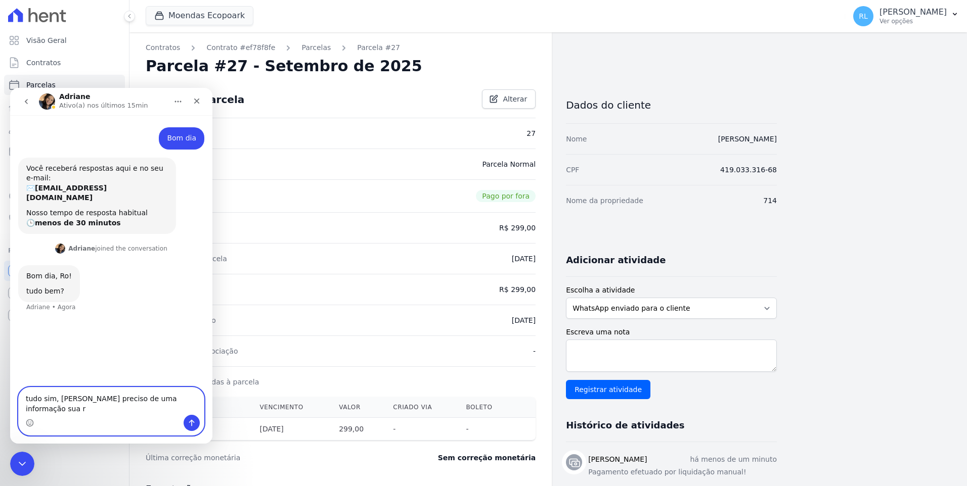
type textarea "tudo sim, [PERSON_NAME] preciso de uma informação sua rs"
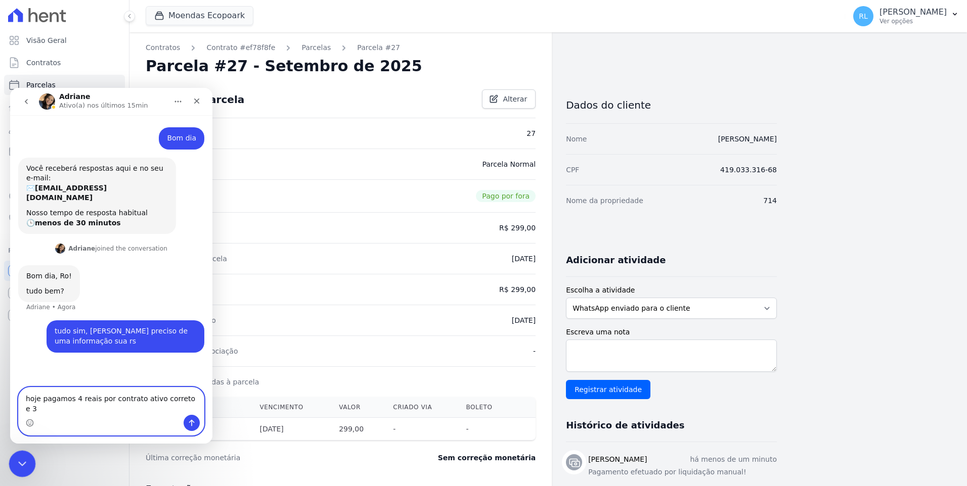
type textarea "hoje pagamos 4 reais por contrato ativo correto e 3"
click at [27, 458] on div "Encerramento do Messenger da Intercom" at bounding box center [21, 463] width 24 height 24
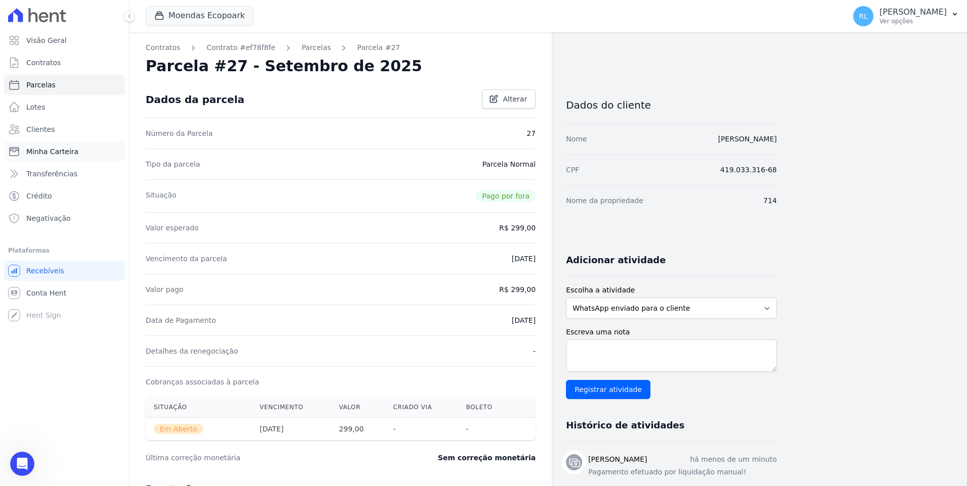
click at [50, 152] on span "Minha Carteira" at bounding box center [52, 152] width 52 height 10
click at [956, 14] on icon "button" at bounding box center [955, 14] width 4 height 3
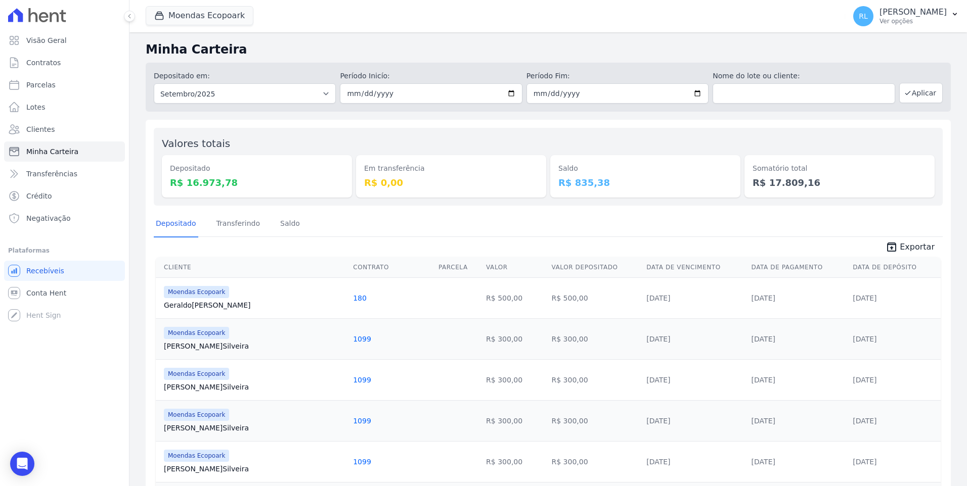
click at [897, 65] on div "Depositado em: Todos os meses Outubro/2022 Novembro/2022 Dezembro/2022 [GEOGRAP…" at bounding box center [548, 87] width 805 height 49
click at [954, 13] on icon "button" at bounding box center [955, 14] width 8 height 8
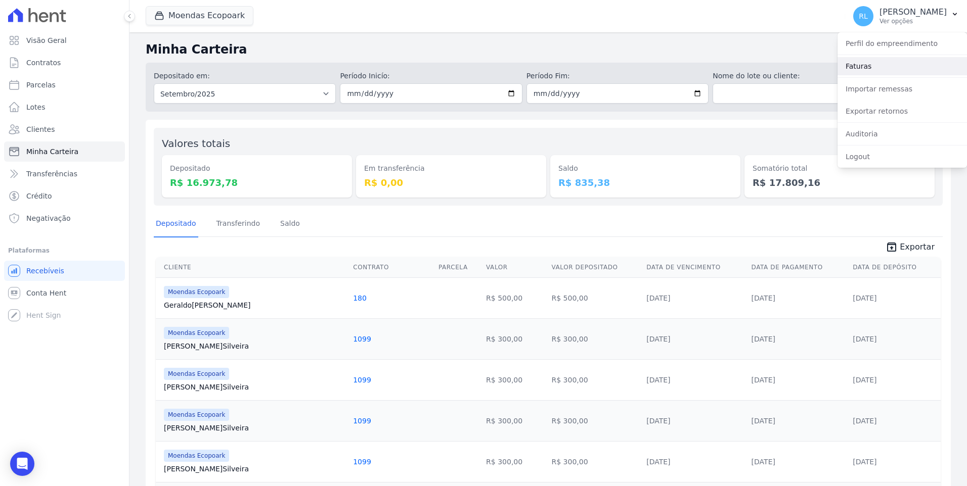
click at [869, 68] on link "Faturas" at bounding box center [901, 66] width 129 height 18
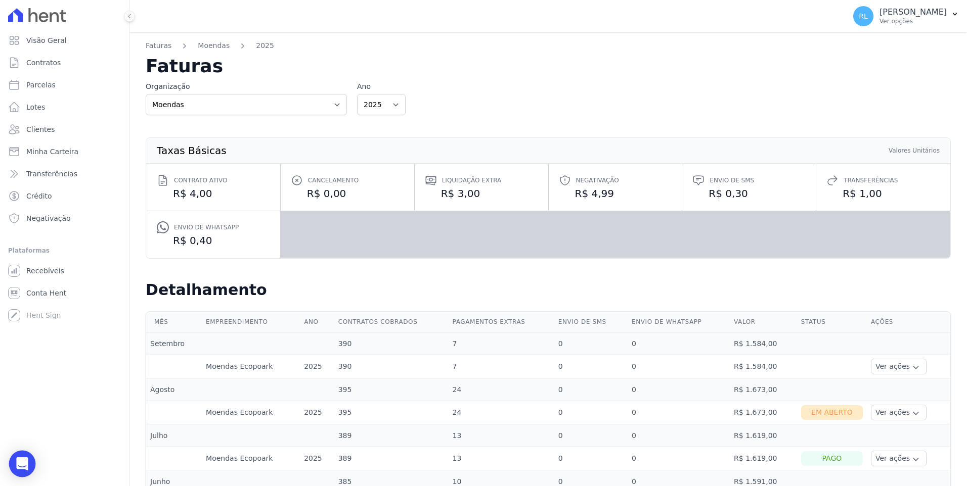
click at [20, 465] on icon "Open Intercom Messenger" at bounding box center [22, 464] width 12 height 13
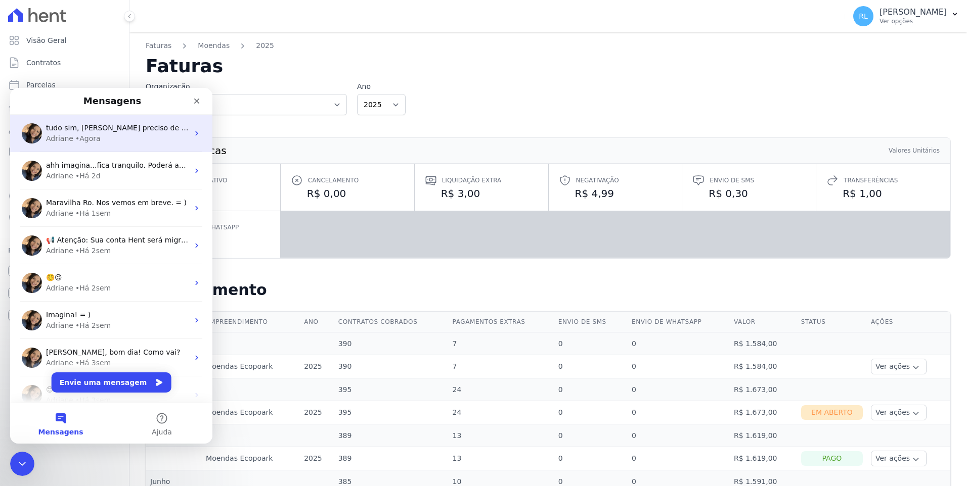
click at [125, 132] on span "tudo sim, [PERSON_NAME] preciso de uma informação sua rs" at bounding box center [154, 128] width 217 height 8
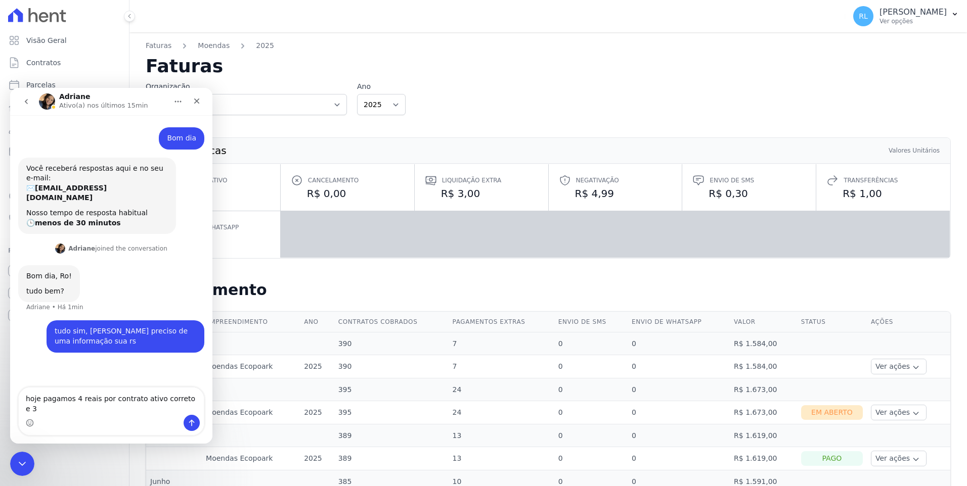
drag, startPoint x: 83, startPoint y: 411, endPoint x: -2, endPoint y: 416, distance: 85.6
click at [10, 416] on html "[PERSON_NAME](a) nos últimos 15min Bom dia [PERSON_NAME] • Há 16min Você recebe…" at bounding box center [111, 266] width 202 height 356
drag, startPoint x: 127, startPoint y: 413, endPoint x: -2, endPoint y: 314, distance: 162.7
click at [10, 314] on html "[PERSON_NAME](a) nos últimos 15min Bom dia [PERSON_NAME] • Há 16min Você recebe…" at bounding box center [111, 266] width 202 height 356
click at [52, 414] on textarea "hoje pagamos 4 reais por contrato ativo correto e 3" at bounding box center [111, 401] width 185 height 27
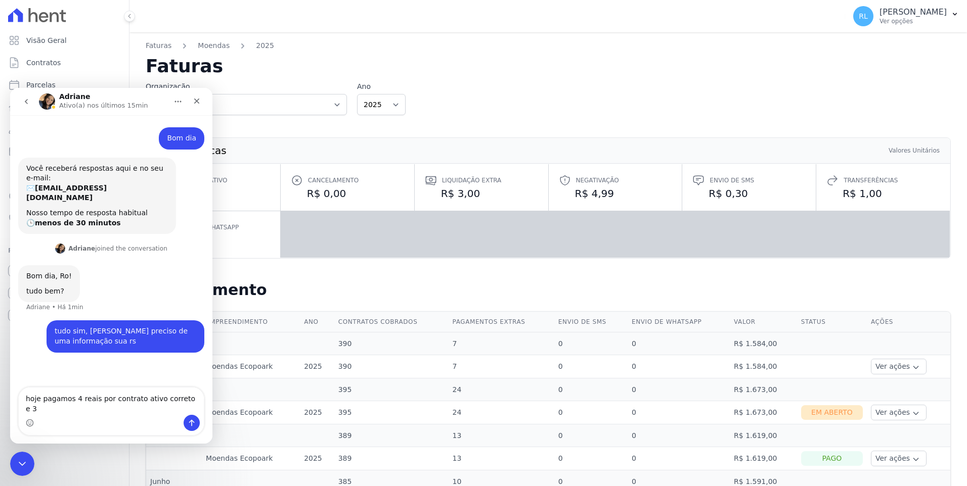
click at [190, 411] on textarea "hoje pagamos 4 reais por contrato ativo correto e 3" at bounding box center [111, 401] width 185 height 27
type textarea "hoje pagamos 4 reais por contrato ativo correto e 3 por liquidação extra"
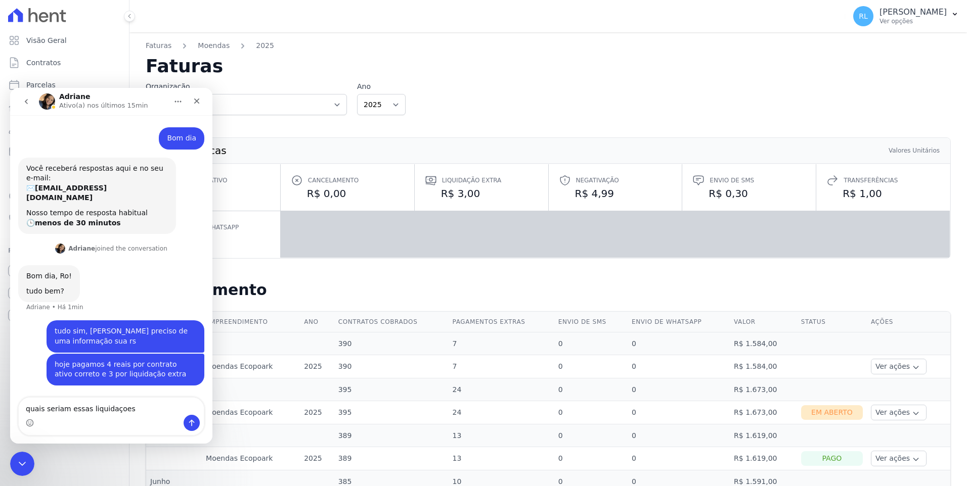
type textarea "quais seriam essas liquidaçoes"
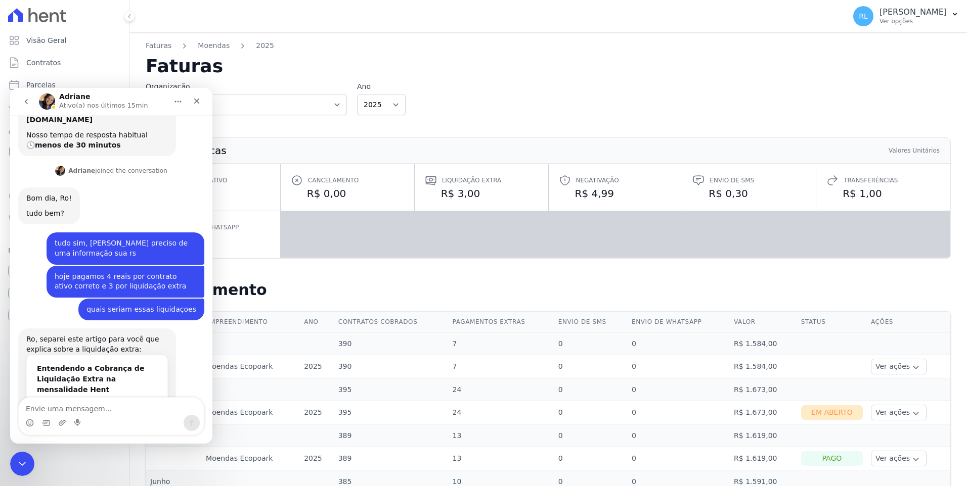
scroll to position [101, 0]
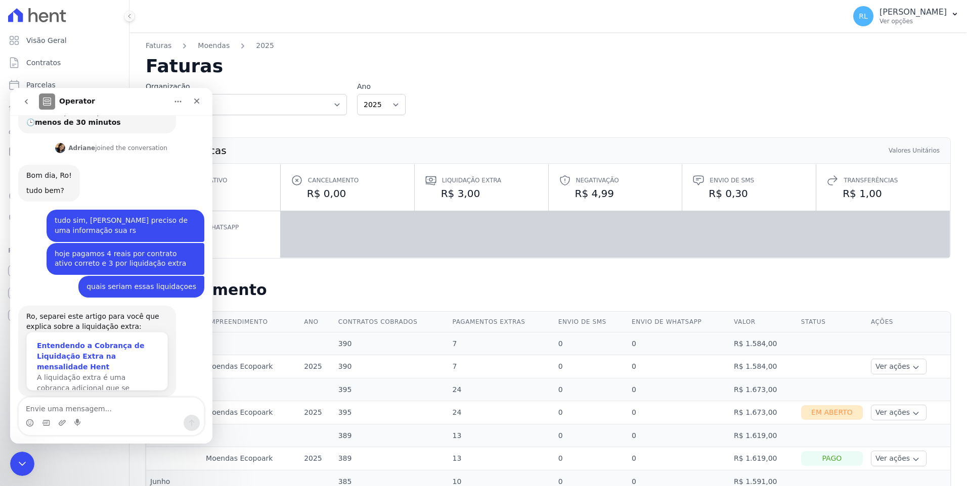
click at [107, 374] on span "A liquidação extra é uma cobrança adicional que se aplica…" at bounding box center [83, 388] width 93 height 29
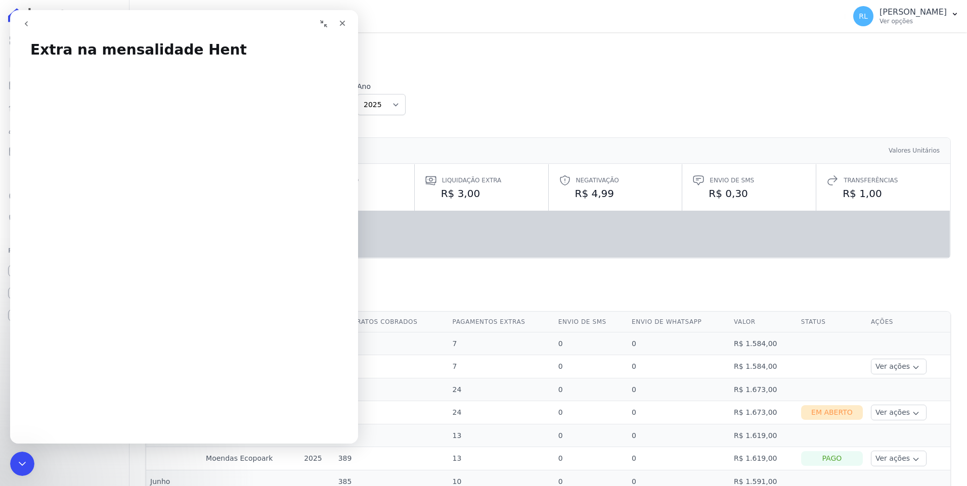
scroll to position [0, 0]
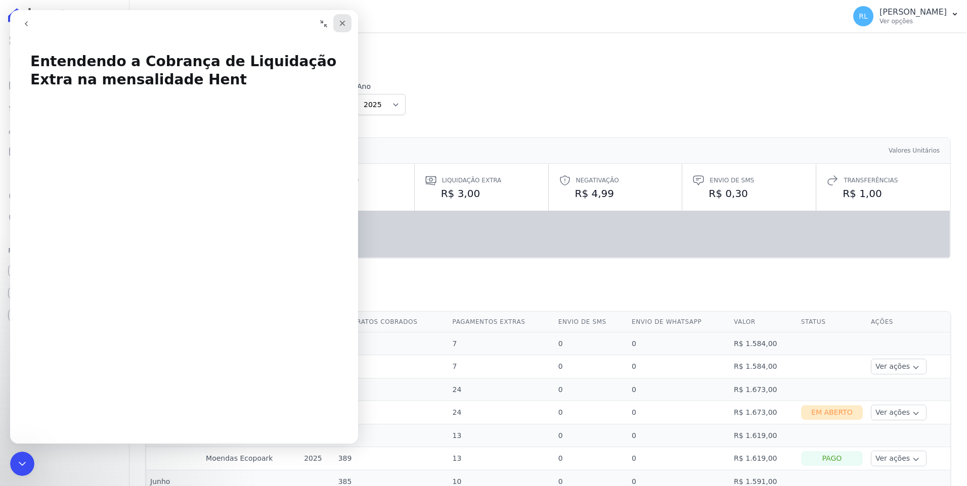
click at [343, 21] on icon "Fechar" at bounding box center [342, 23] width 8 height 8
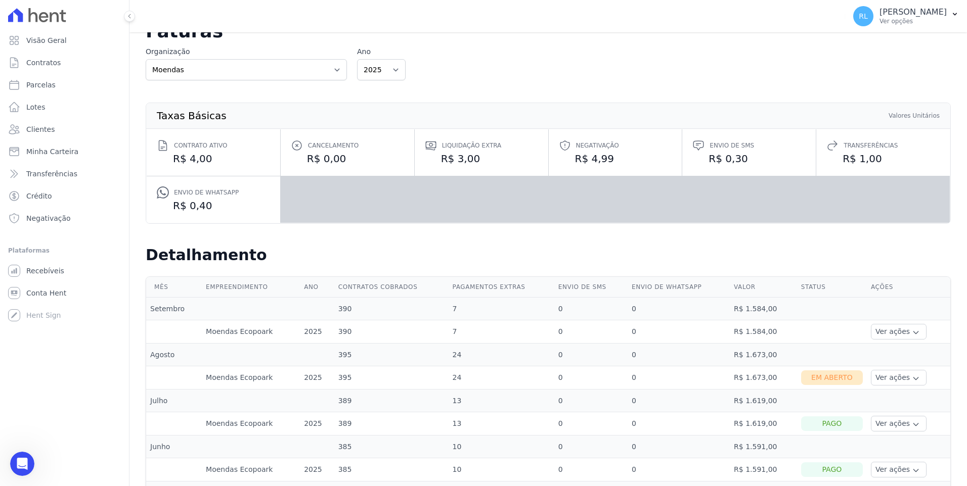
scroll to position [51, 0]
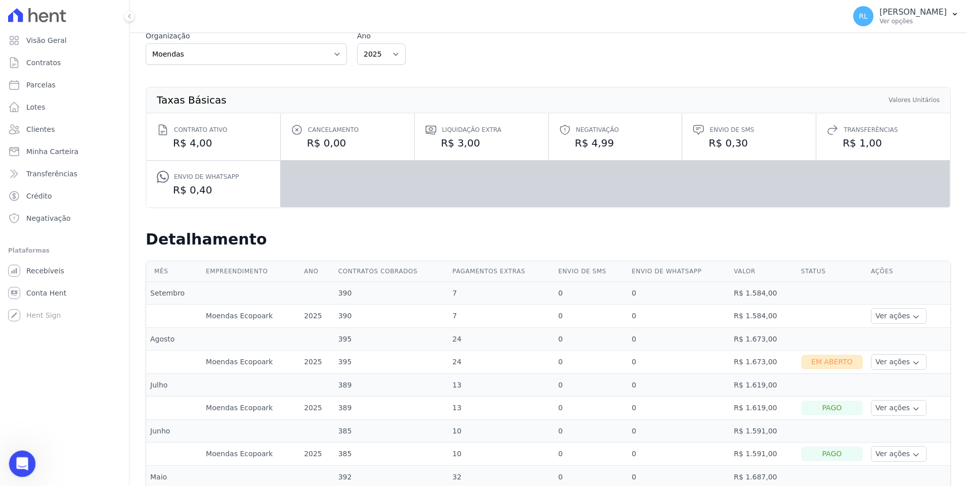
click at [19, 461] on icon "Abertura do Messenger da Intercom" at bounding box center [21, 463] width 17 height 17
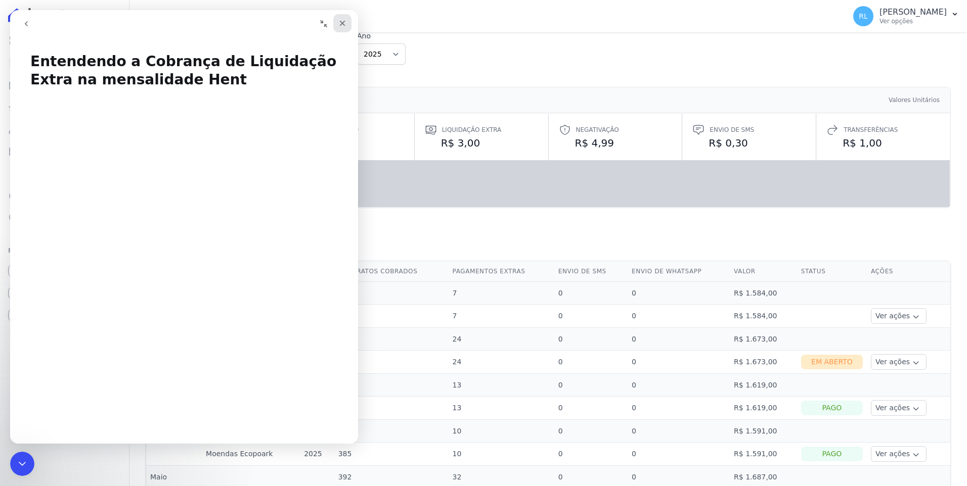
click at [341, 26] on icon "Fechar" at bounding box center [342, 23] width 8 height 8
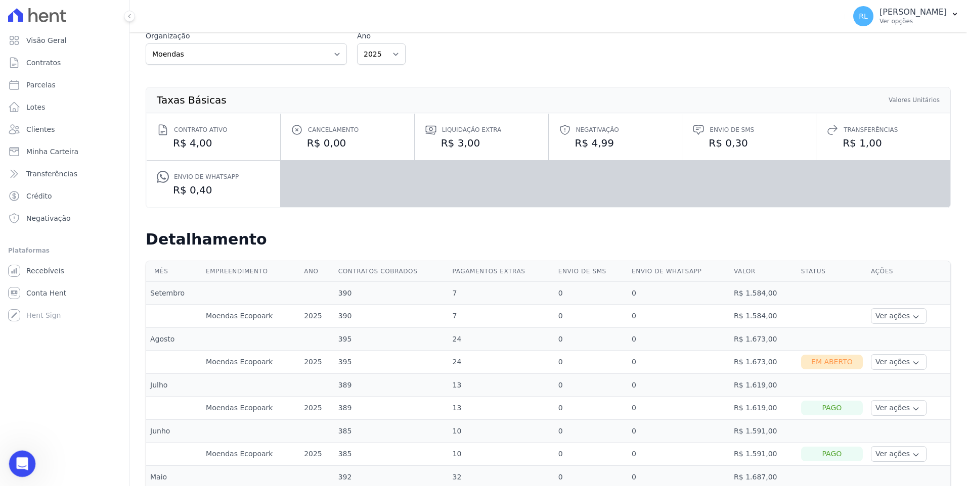
click at [28, 465] on div "Abertura do Messenger da Intercom" at bounding box center [20, 462] width 33 height 33
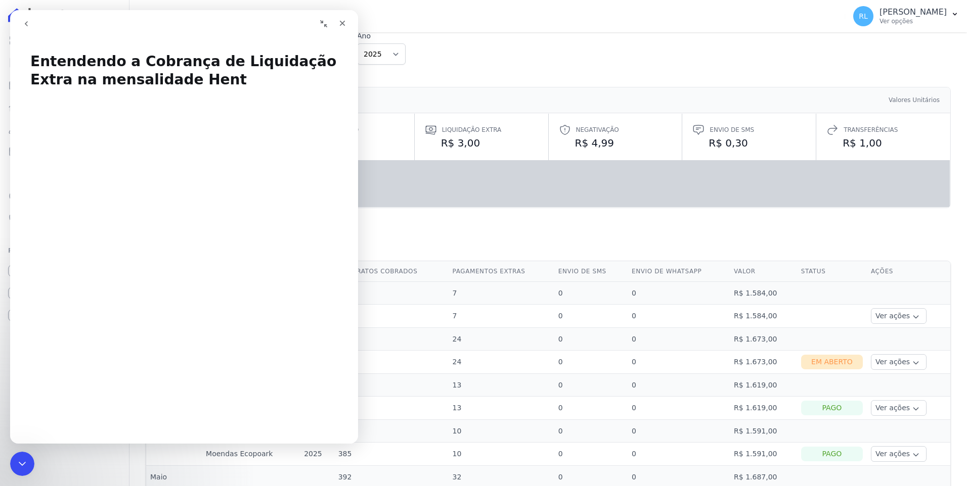
click at [22, 24] on button "go back" at bounding box center [26, 23] width 19 height 19
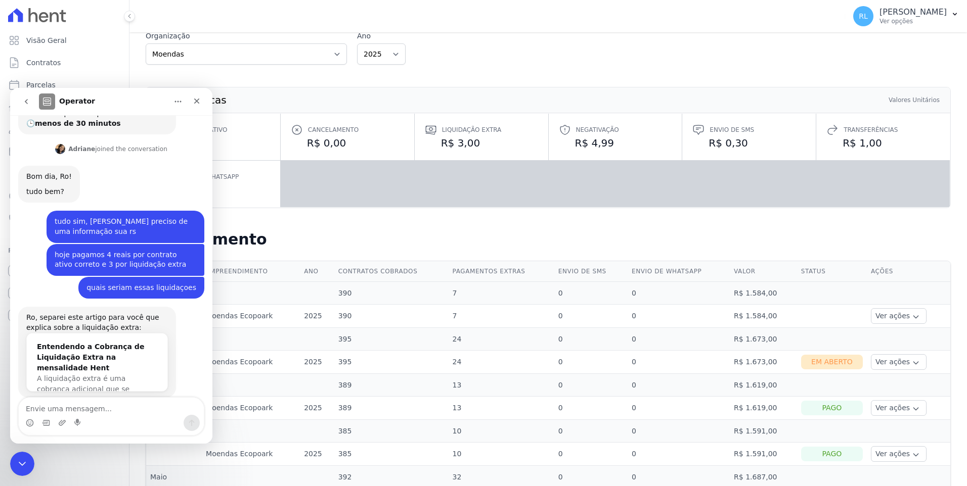
scroll to position [101, 0]
